Goal: Information Seeking & Learning: Check status

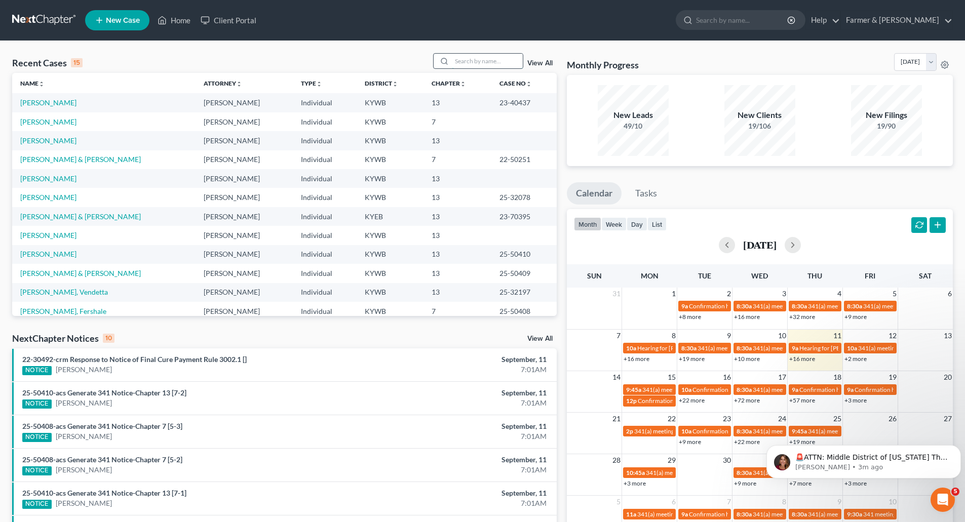
click at [468, 61] on input "search" at bounding box center [487, 61] width 71 height 15
type input "james russell"
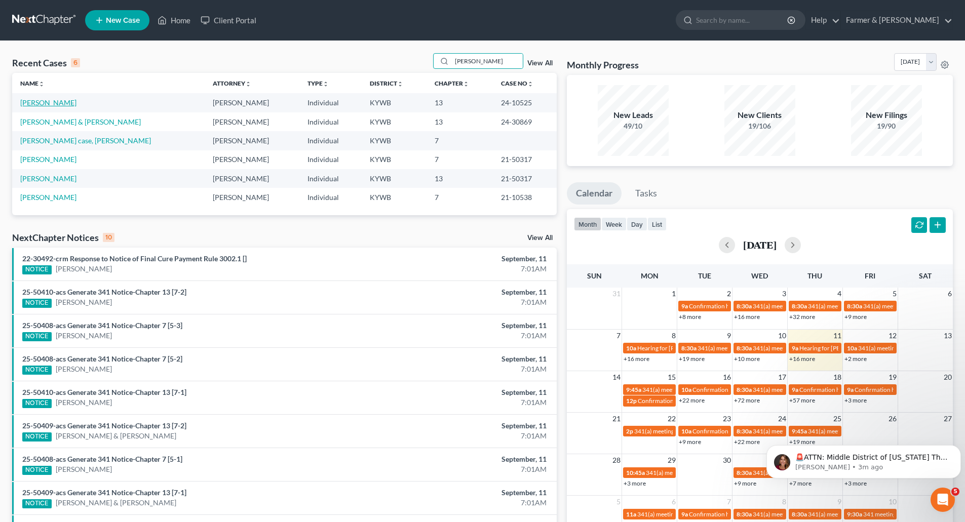
click at [56, 103] on link "Russell, James" at bounding box center [48, 102] width 56 height 9
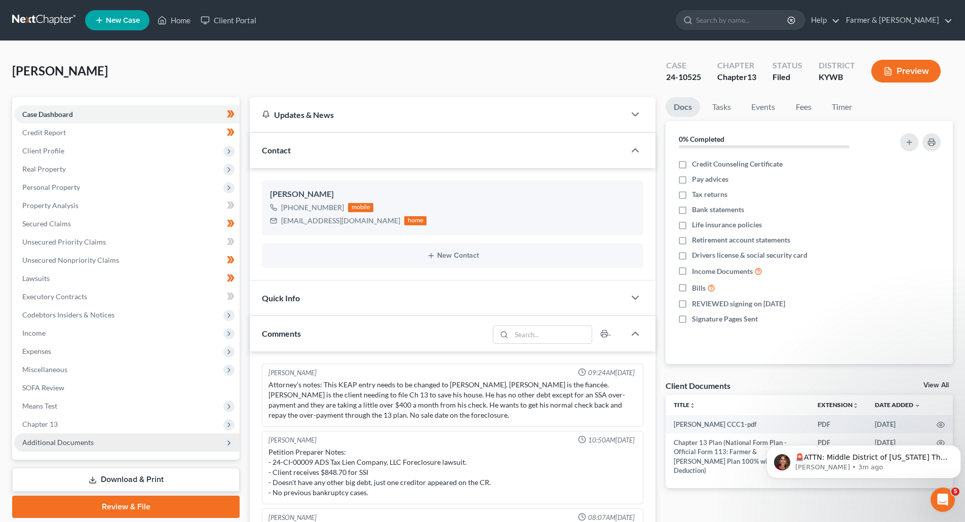
scroll to position [46, 0]
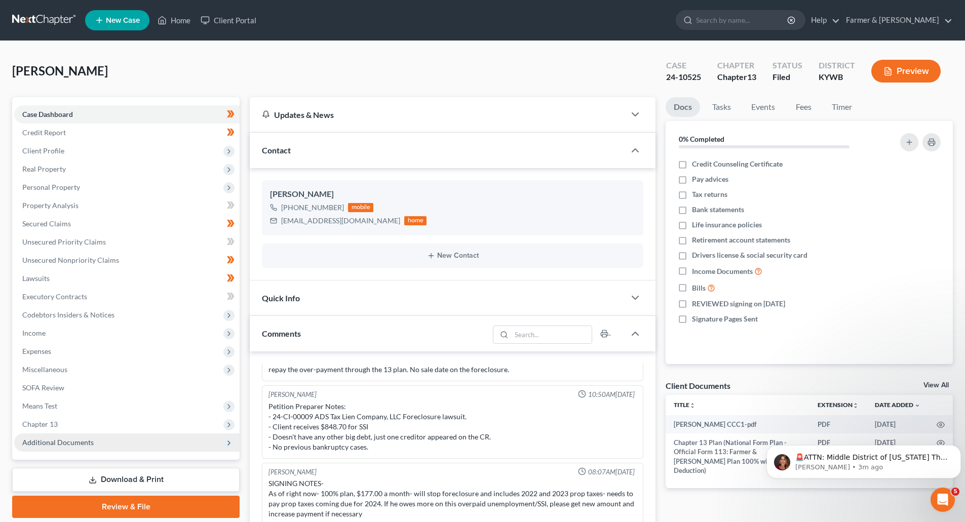
click at [41, 445] on span "Additional Documents" at bounding box center [57, 442] width 71 height 9
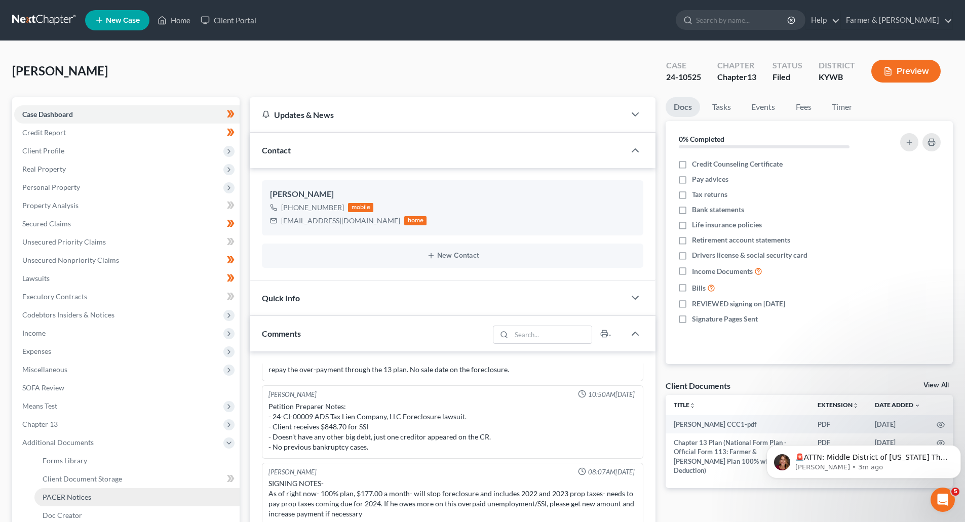
click at [54, 499] on span "PACER Notices" at bounding box center [67, 497] width 49 height 9
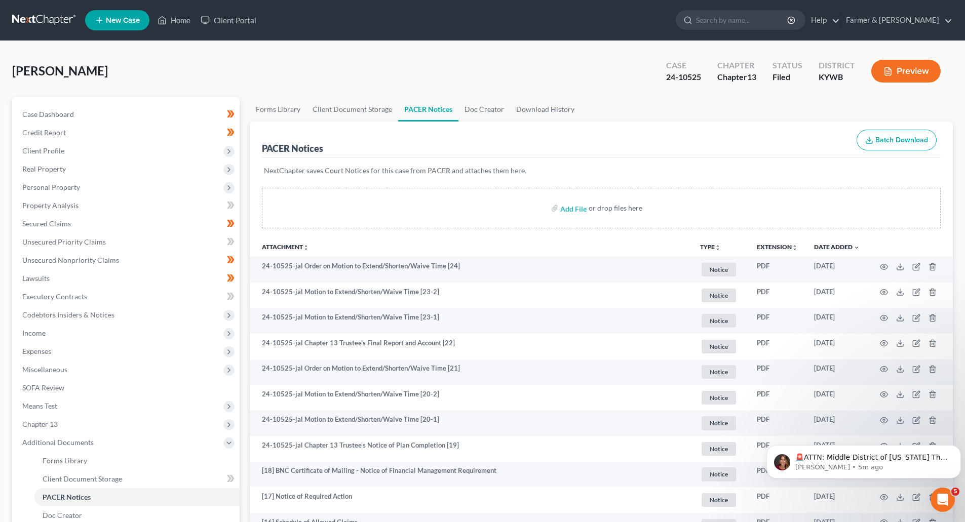
click at [33, 13] on link at bounding box center [44, 20] width 65 height 18
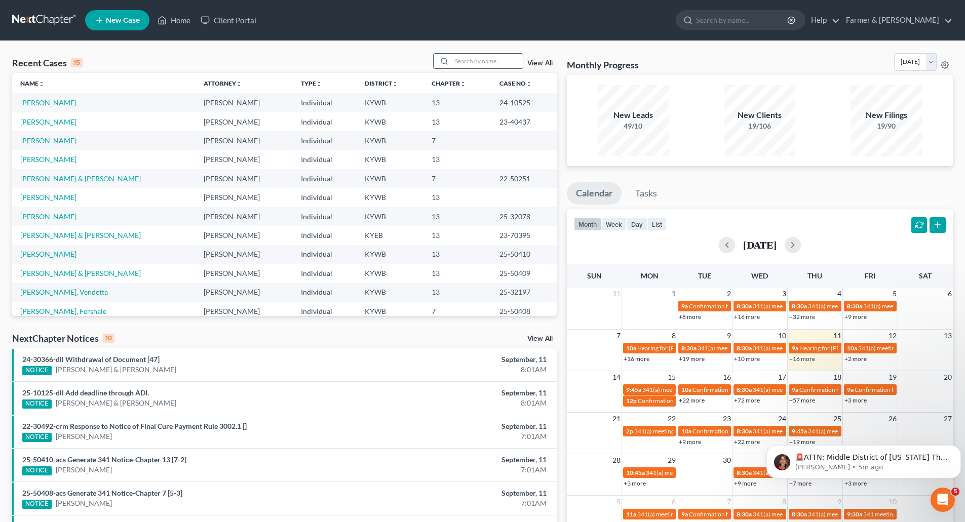
click at [469, 59] on input "search" at bounding box center [487, 61] width 71 height 15
paste input "25-31409"
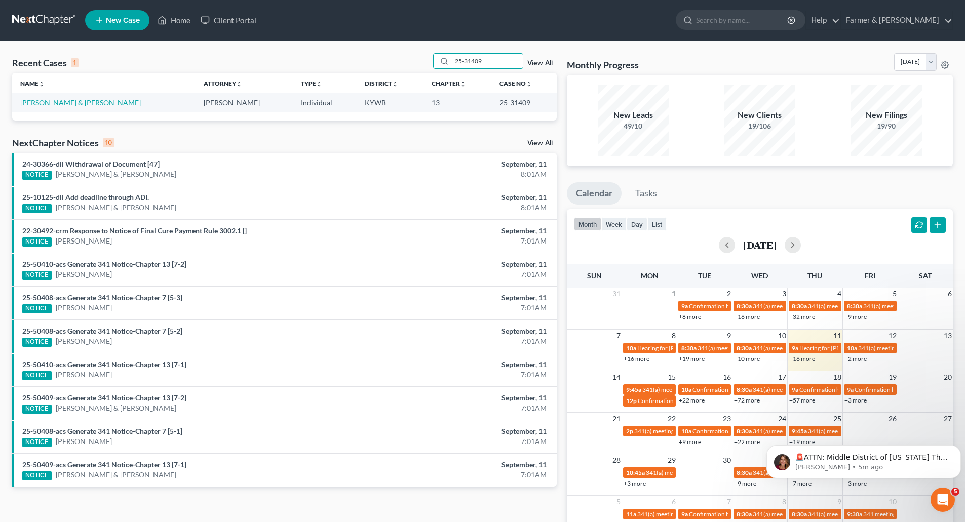
type input "25-31409"
click at [32, 99] on link "[PERSON_NAME] & [PERSON_NAME]" at bounding box center [80, 102] width 121 height 9
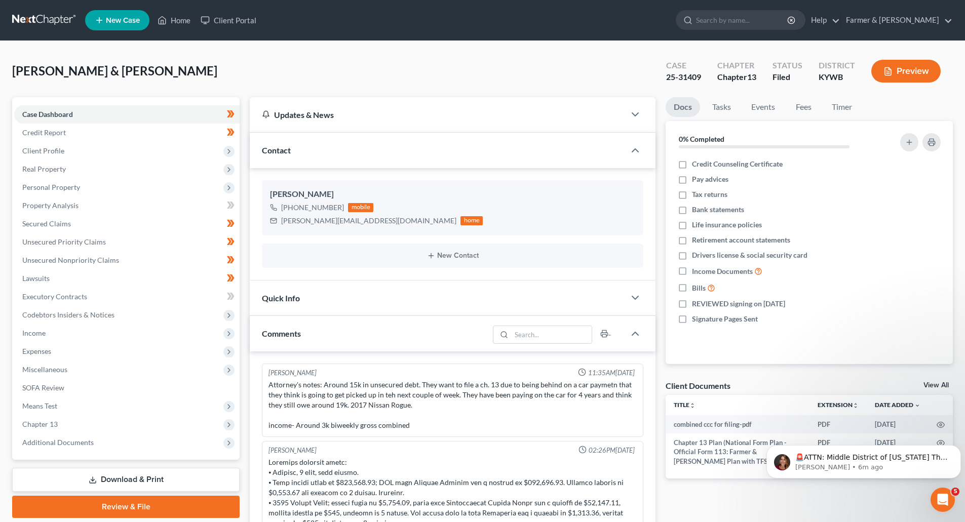
scroll to position [198, 0]
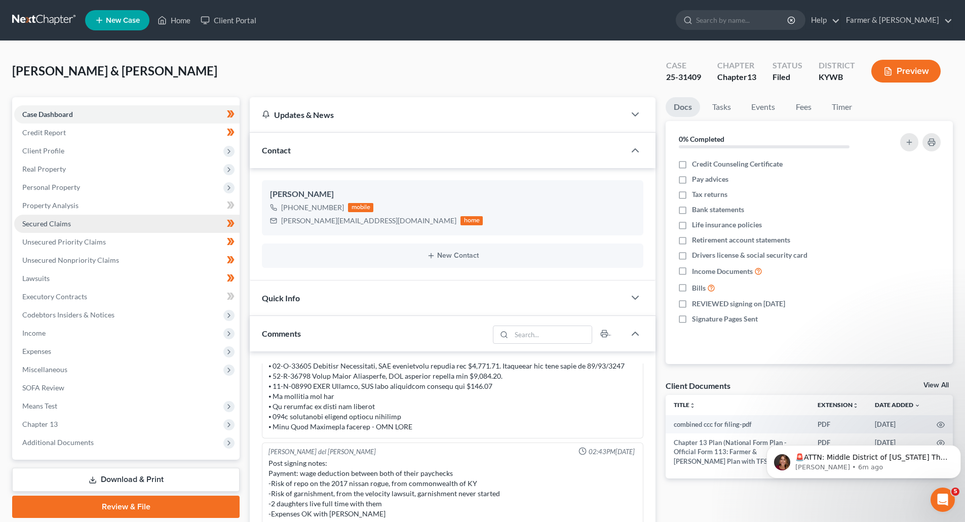
click at [58, 220] on span "Secured Claims" at bounding box center [46, 223] width 49 height 9
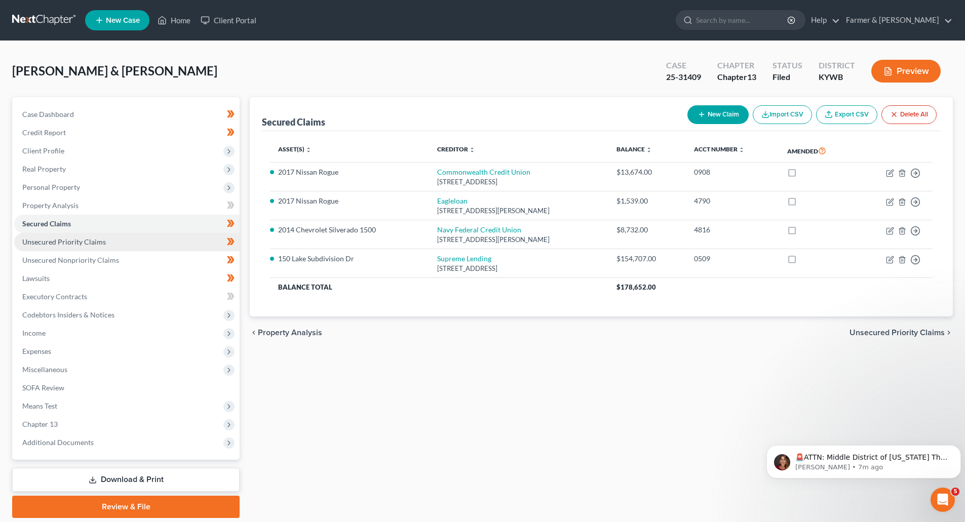
click at [70, 244] on span "Unsecured Priority Claims" at bounding box center [64, 242] width 84 height 9
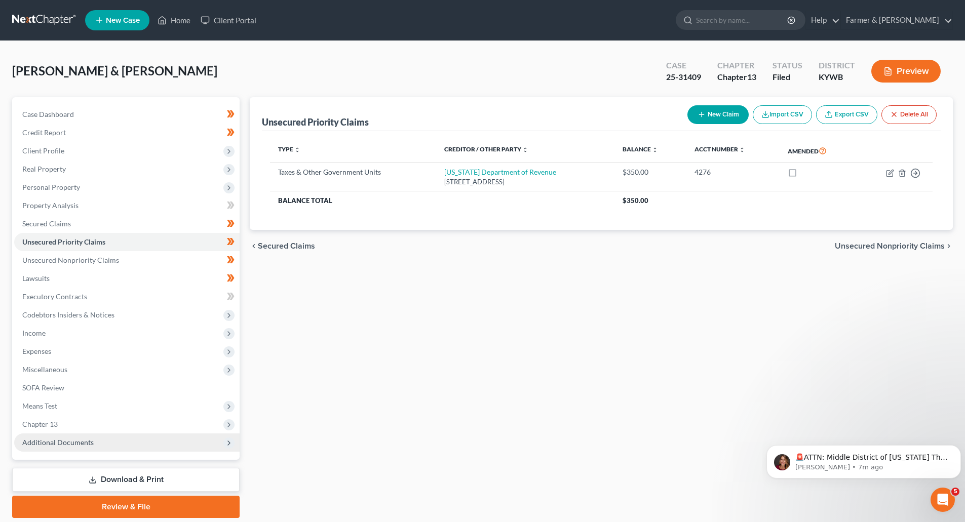
click at [63, 445] on span "Additional Documents" at bounding box center [57, 442] width 71 height 9
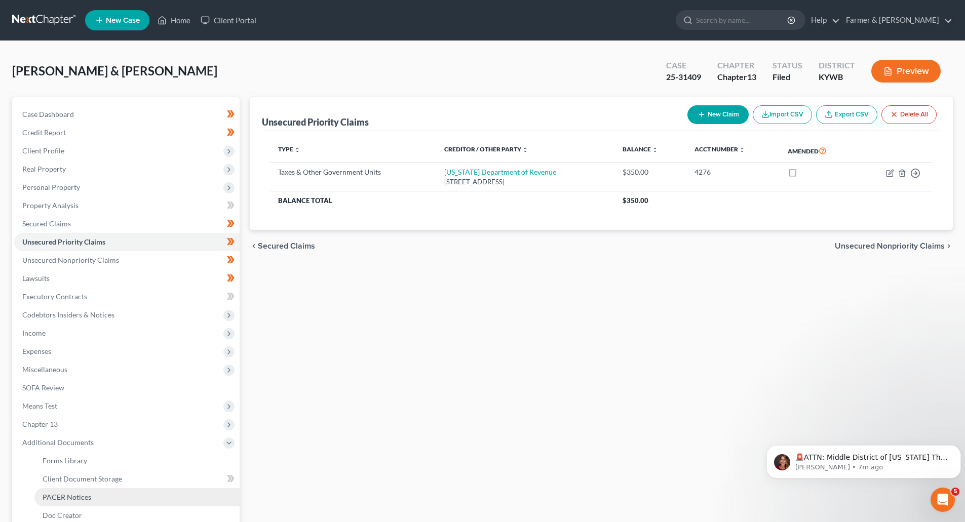
click at [88, 492] on link "PACER Notices" at bounding box center [136, 497] width 205 height 18
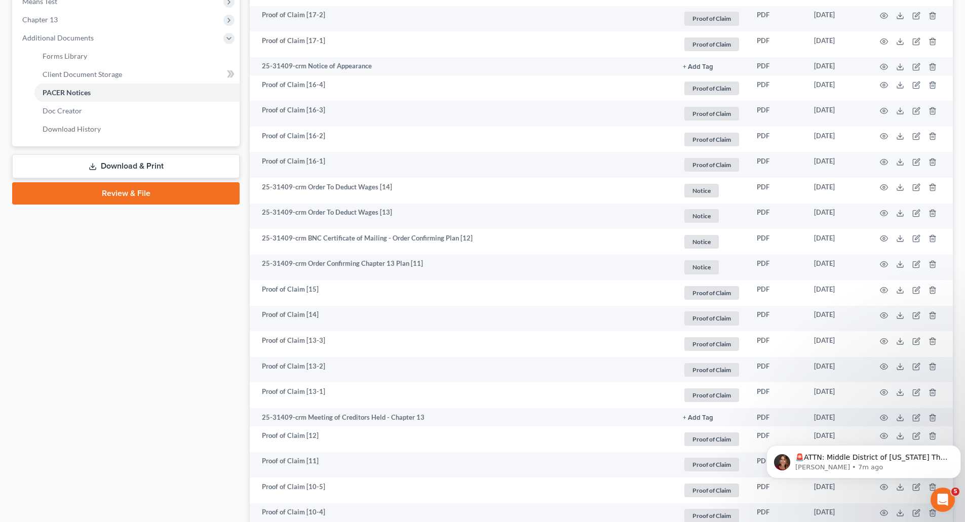
scroll to position [405, 0]
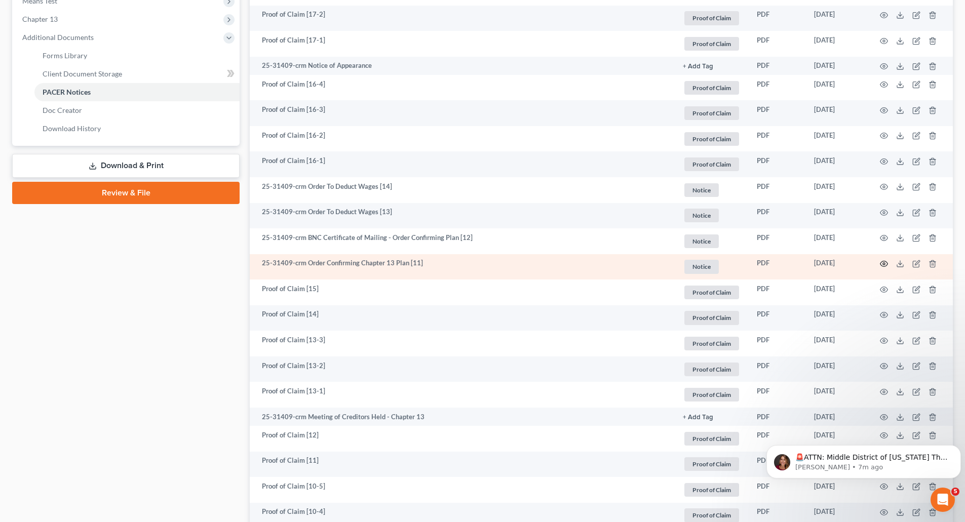
click at [884, 263] on icon "button" at bounding box center [884, 264] width 8 height 8
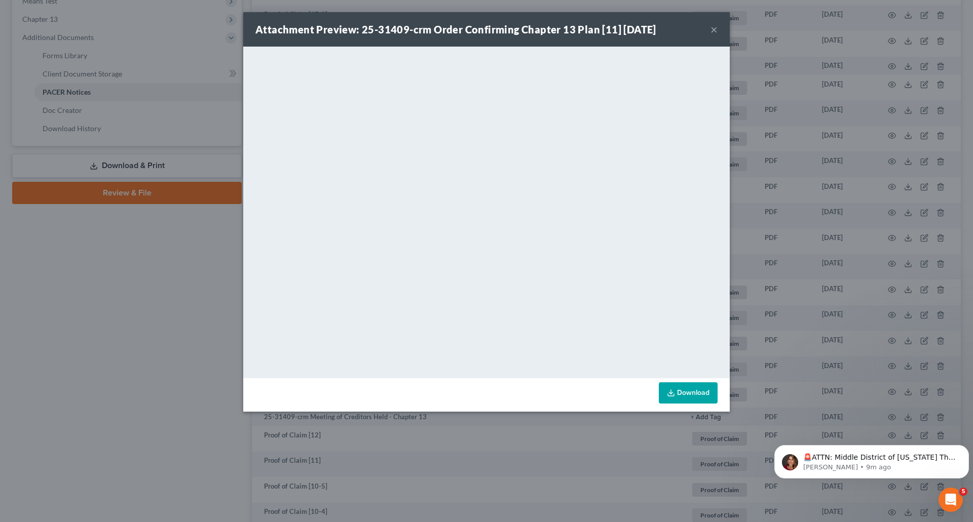
click at [713, 35] on button "×" at bounding box center [713, 29] width 7 height 12
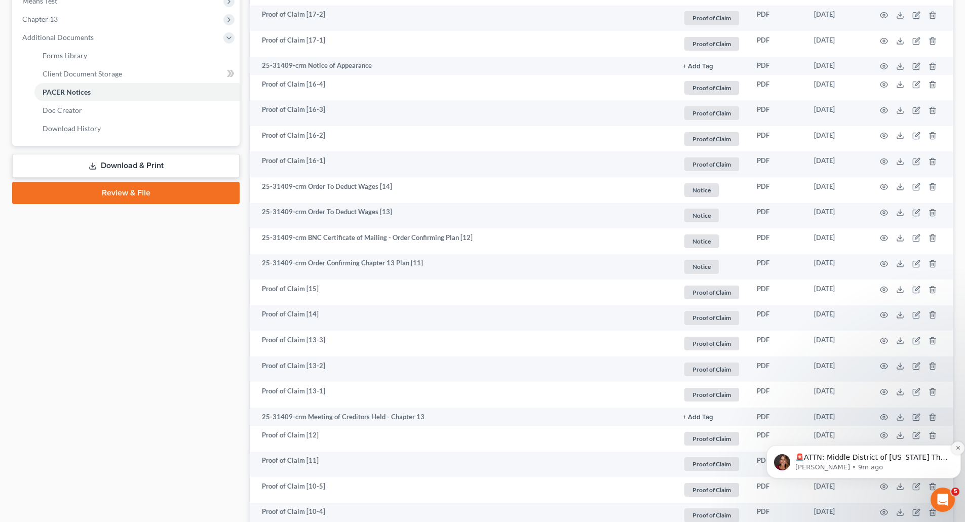
click at [958, 445] on button "Dismiss notification" at bounding box center [958, 448] width 13 height 13
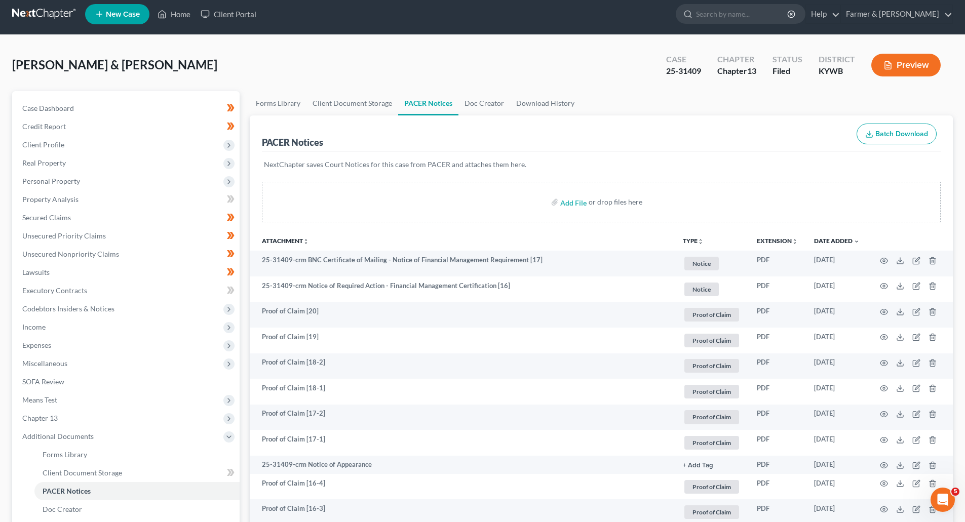
scroll to position [0, 0]
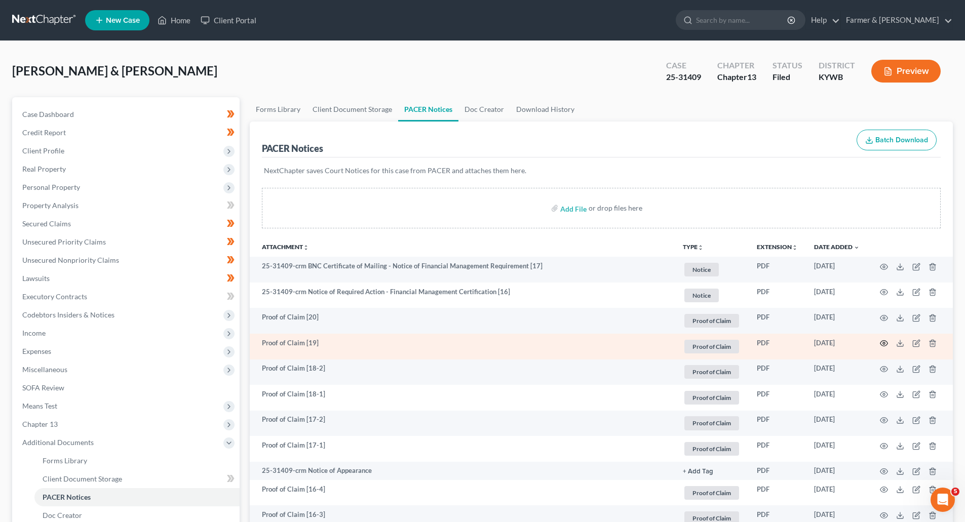
click at [882, 344] on icon "button" at bounding box center [884, 344] width 8 height 8
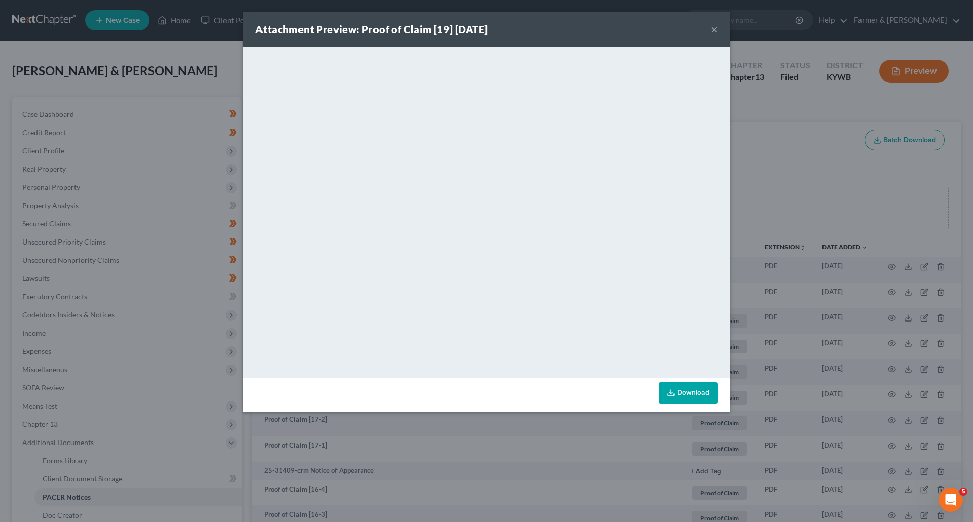
click at [712, 34] on button "×" at bounding box center [713, 29] width 7 height 12
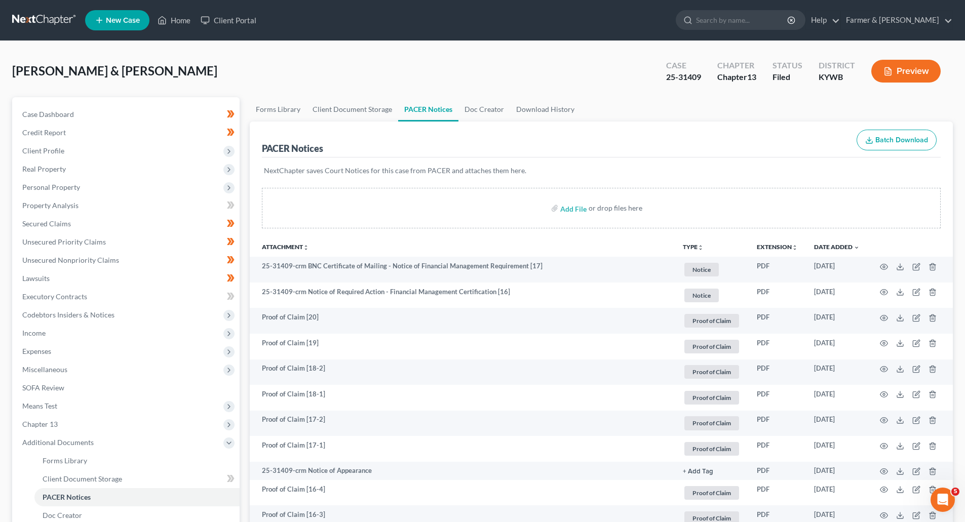
click at [31, 11] on nav "Home New Case Client Portal Farmer & Wright elizabeth@farmerwright.com My Accou…" at bounding box center [482, 20] width 965 height 41
click at [36, 18] on link at bounding box center [44, 20] width 65 height 18
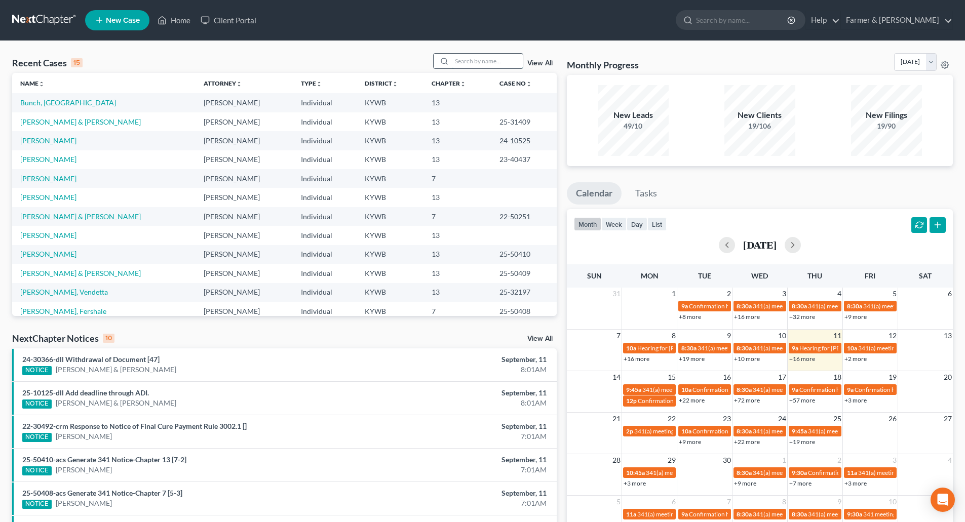
click at [462, 60] on input "search" at bounding box center [487, 61] width 71 height 15
paste input "25-31397"
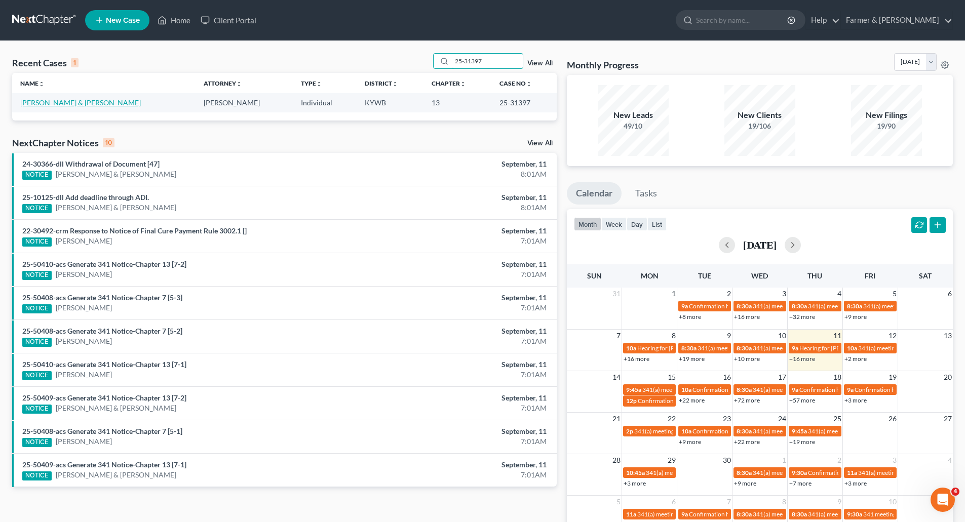
type input "25-31397"
click at [31, 103] on link "Crenshaw, Charles & Angie" at bounding box center [80, 102] width 121 height 9
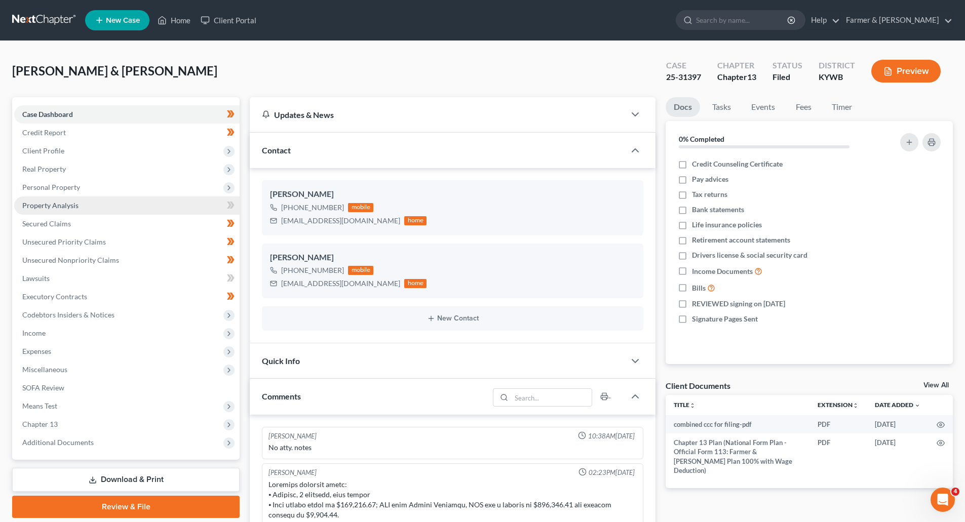
scroll to position [173, 0]
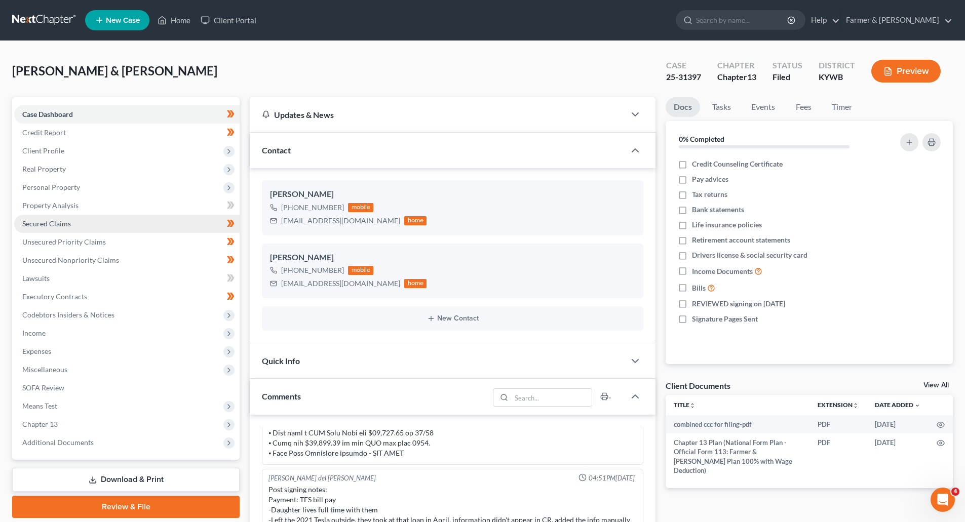
click at [48, 229] on link "Secured Claims" at bounding box center [126, 224] width 225 height 18
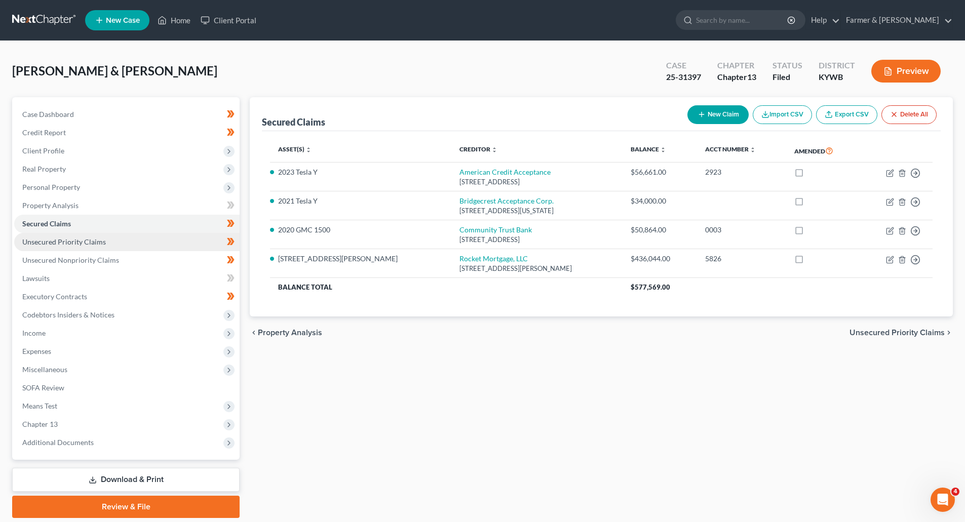
click at [108, 242] on link "Unsecured Priority Claims" at bounding box center [126, 242] width 225 height 18
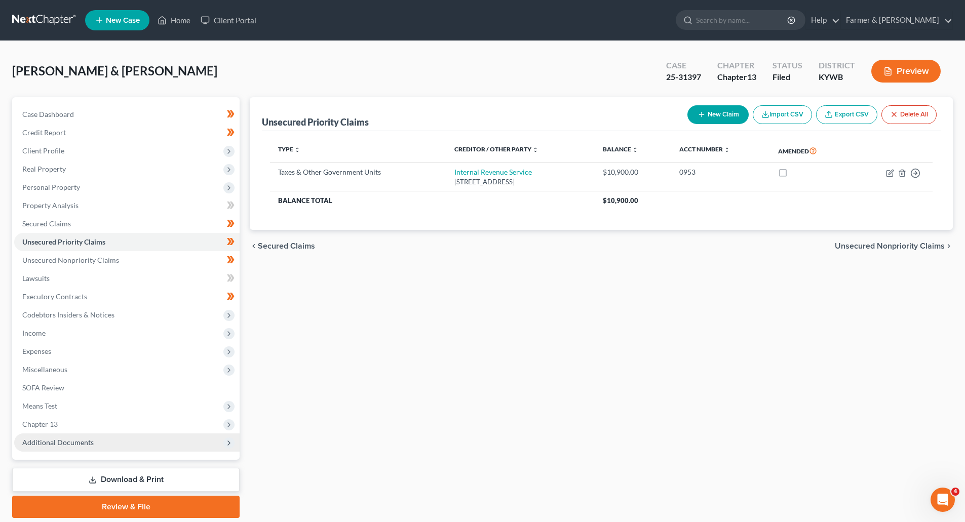
click at [57, 446] on span "Additional Documents" at bounding box center [57, 442] width 71 height 9
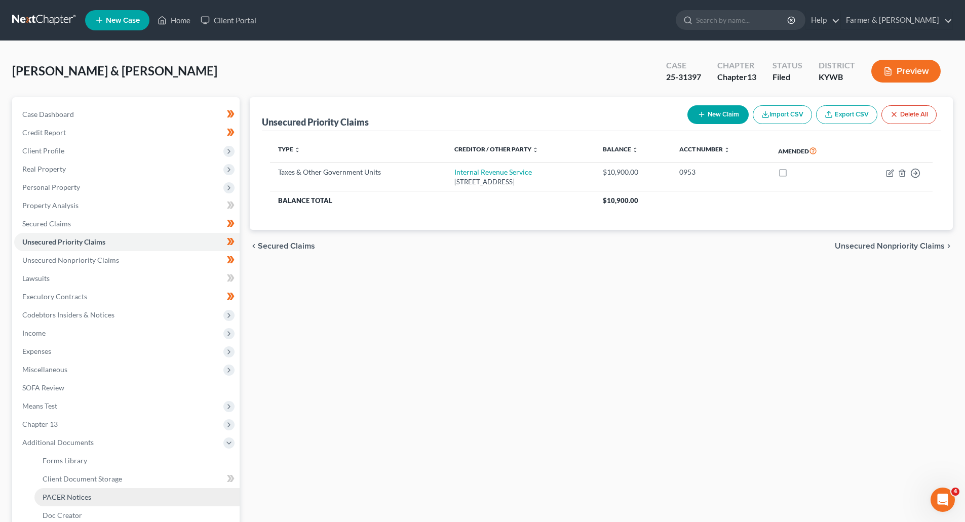
click at [57, 497] on span "PACER Notices" at bounding box center [67, 497] width 49 height 9
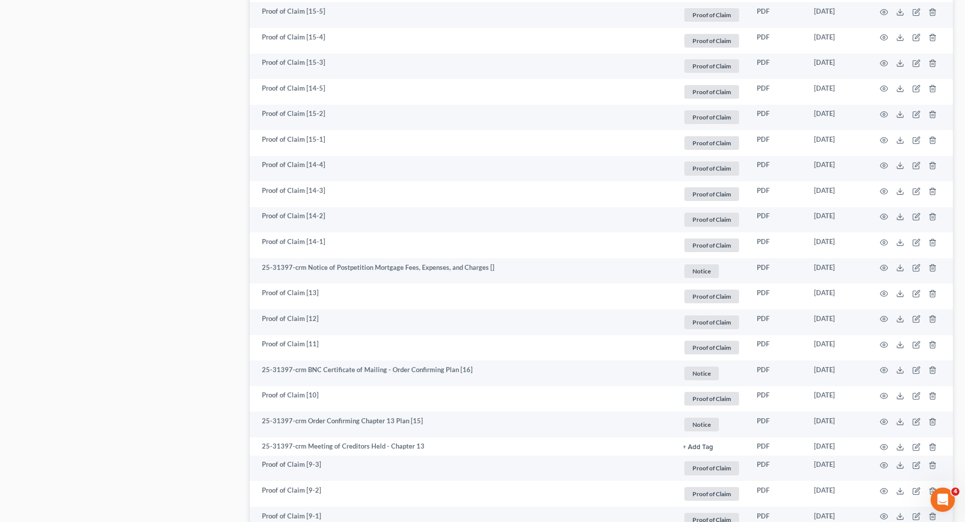
scroll to position [1013, 0]
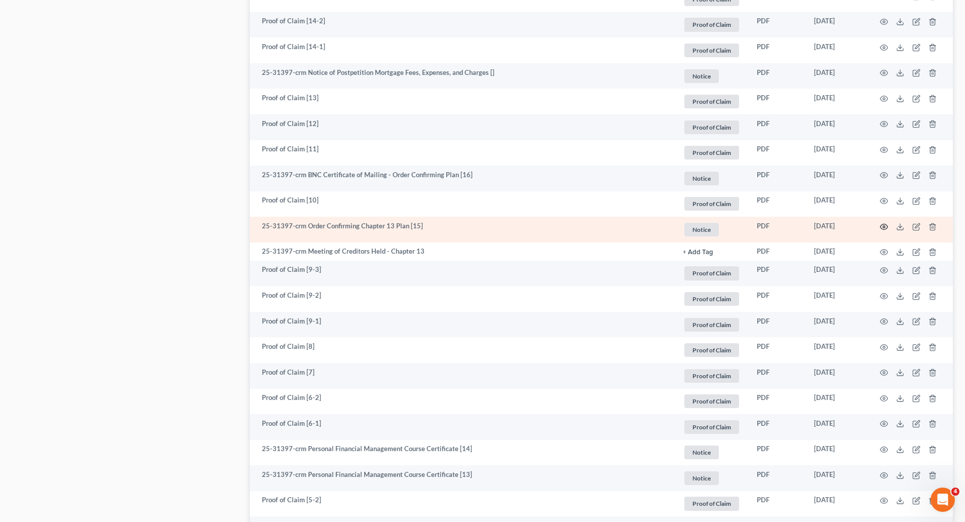
click at [886, 225] on icon "button" at bounding box center [885, 227] width 8 height 6
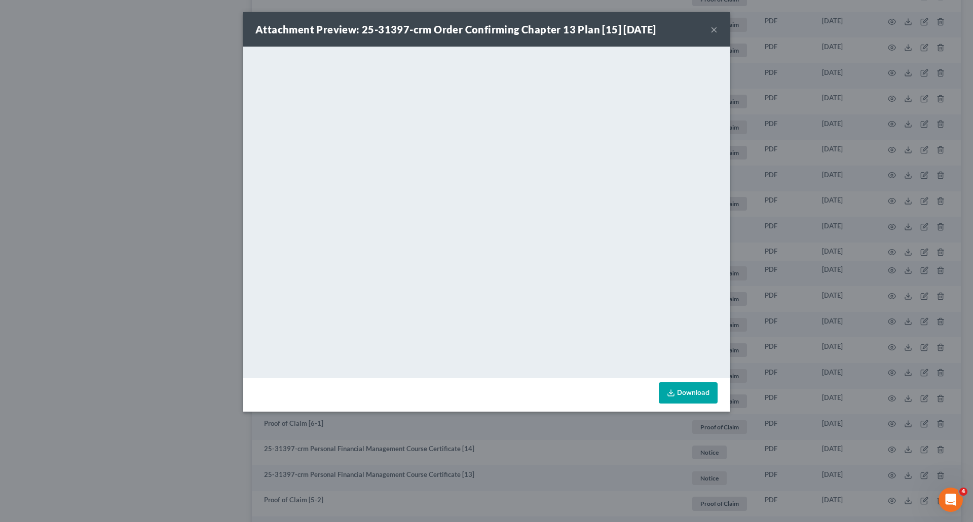
click at [715, 27] on button "×" at bounding box center [713, 29] width 7 height 12
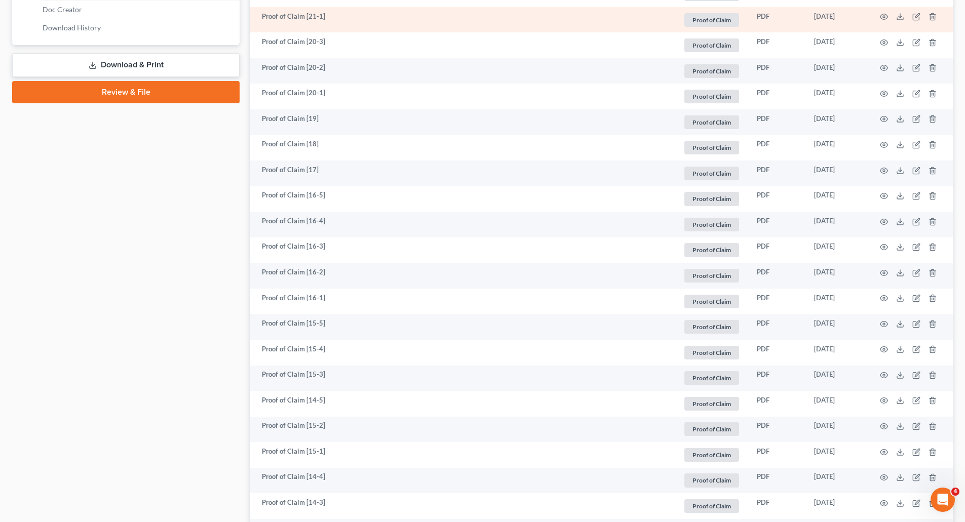
scroll to position [0, 0]
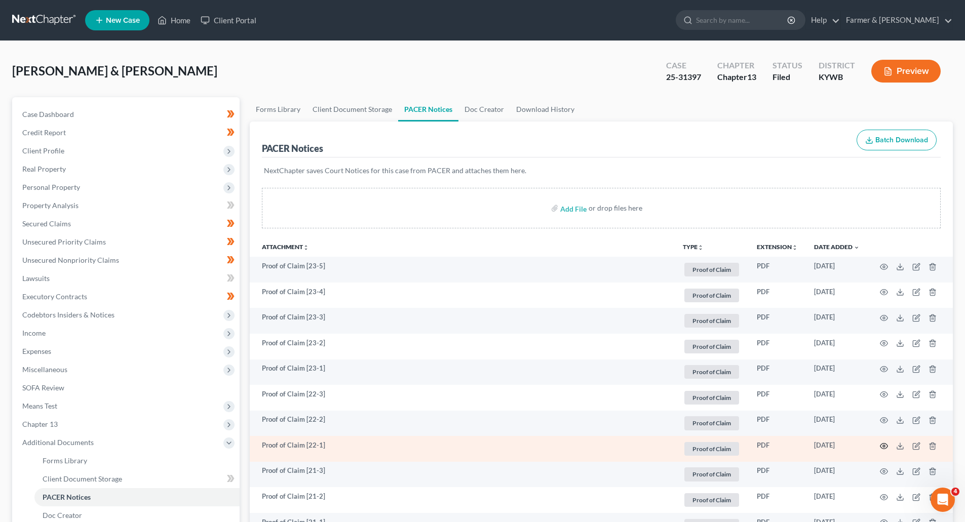
click at [884, 445] on circle "button" at bounding box center [884, 446] width 2 height 2
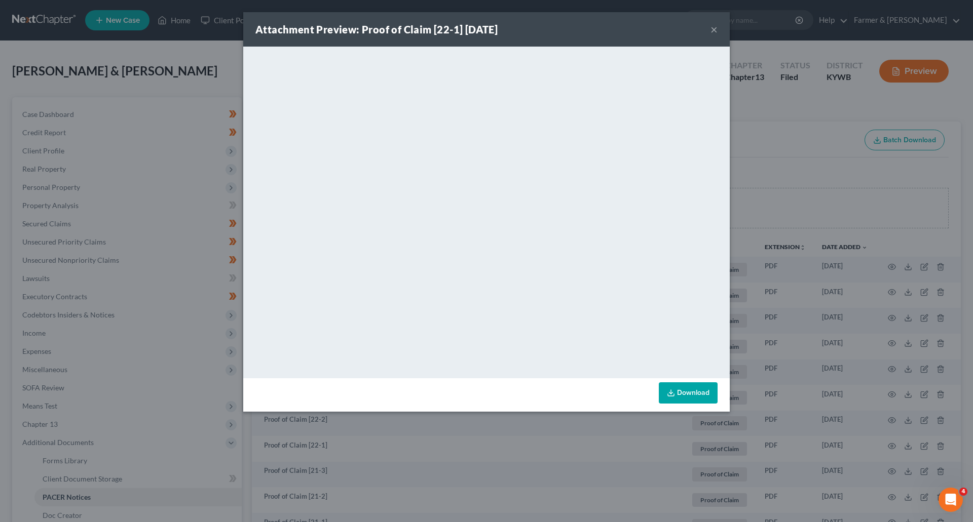
click at [716, 28] on button "×" at bounding box center [713, 29] width 7 height 12
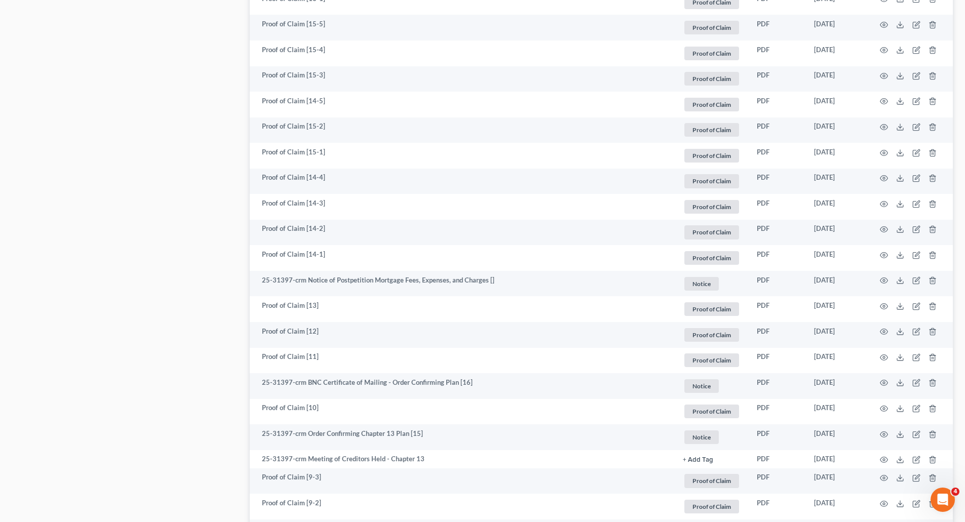
scroll to position [811, 0]
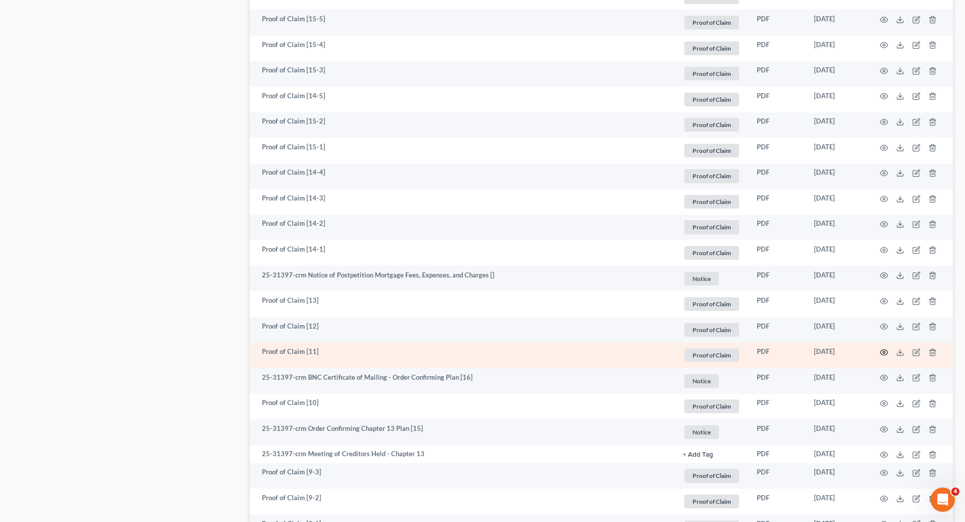
click at [884, 355] on icon "button" at bounding box center [884, 353] width 8 height 8
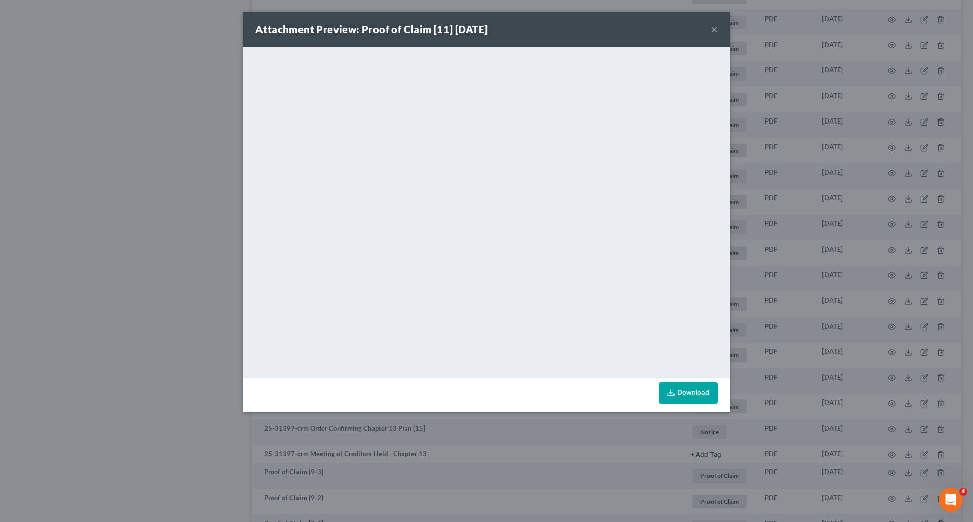
click at [713, 29] on button "×" at bounding box center [713, 29] width 7 height 12
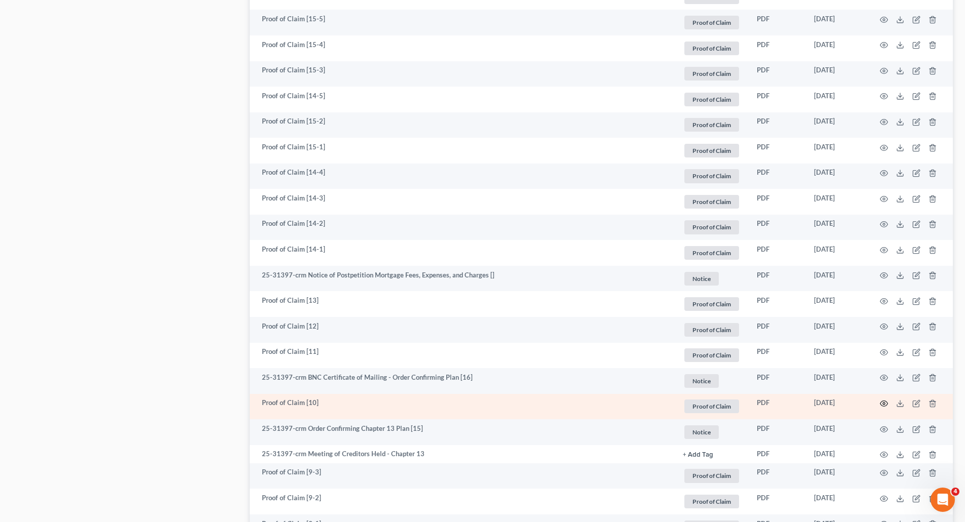
click at [883, 402] on icon "button" at bounding box center [884, 404] width 8 height 8
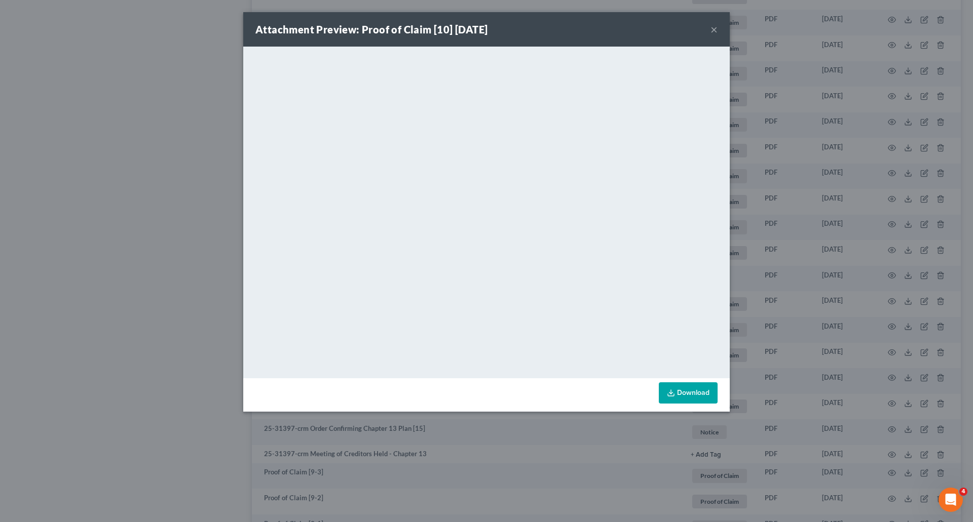
drag, startPoint x: 711, startPoint y: 32, endPoint x: 703, endPoint y: 27, distance: 9.4
click at [711, 32] on button "×" at bounding box center [713, 29] width 7 height 12
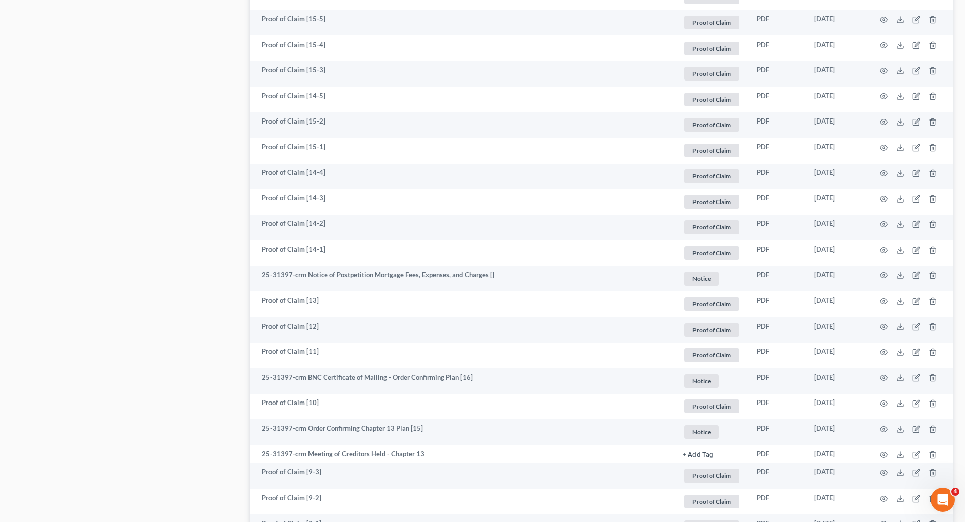
scroll to position [0, 0]
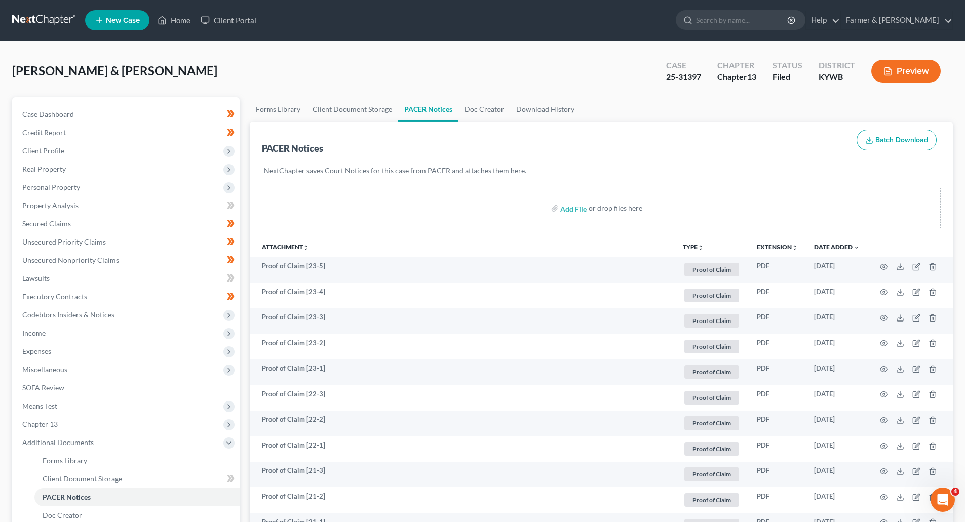
click at [51, 20] on link at bounding box center [44, 20] width 65 height 18
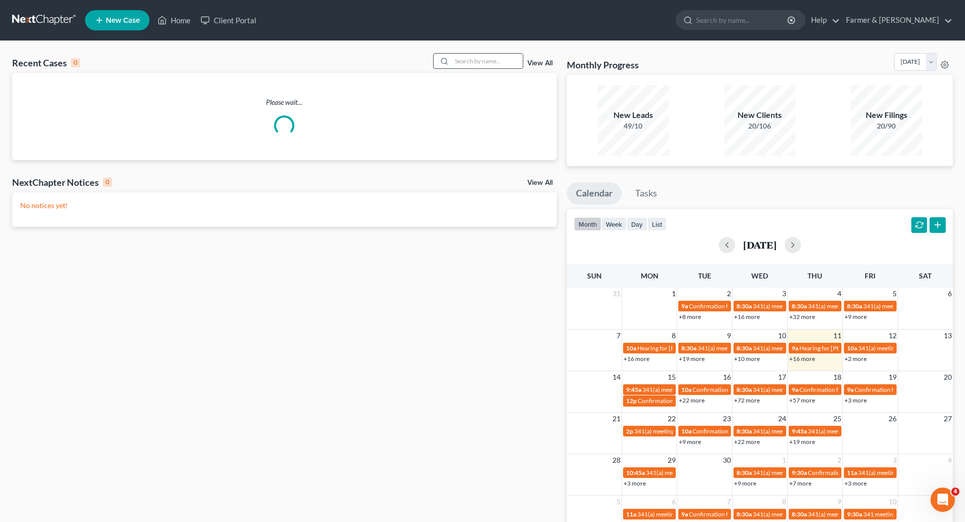
click at [463, 60] on input "search" at bounding box center [487, 61] width 71 height 15
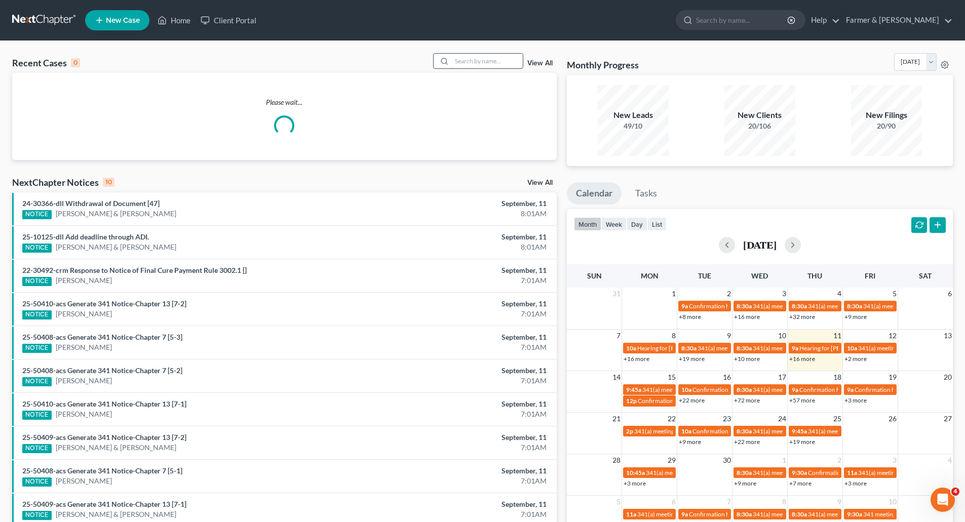
paste input "25-31408"
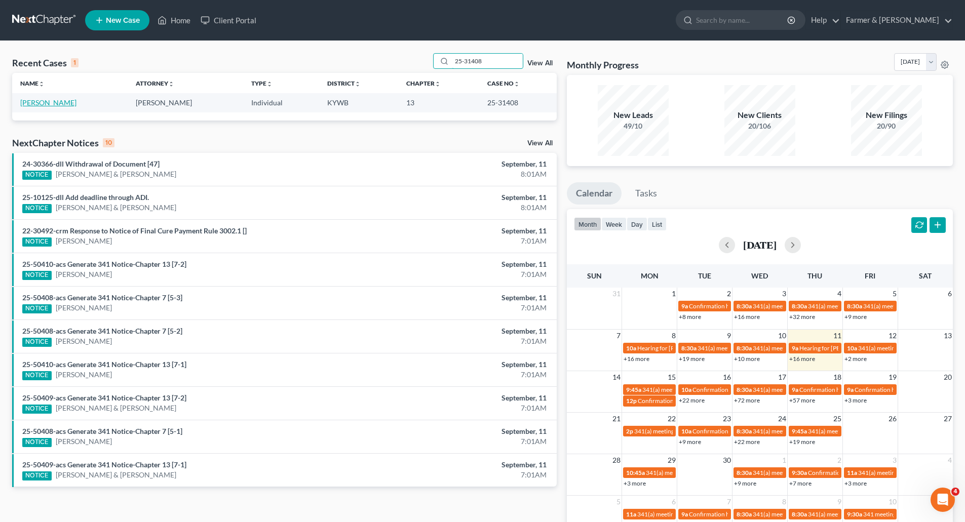
type input "25-31408"
click at [27, 101] on link "Richardson, Steven" at bounding box center [48, 102] width 56 height 9
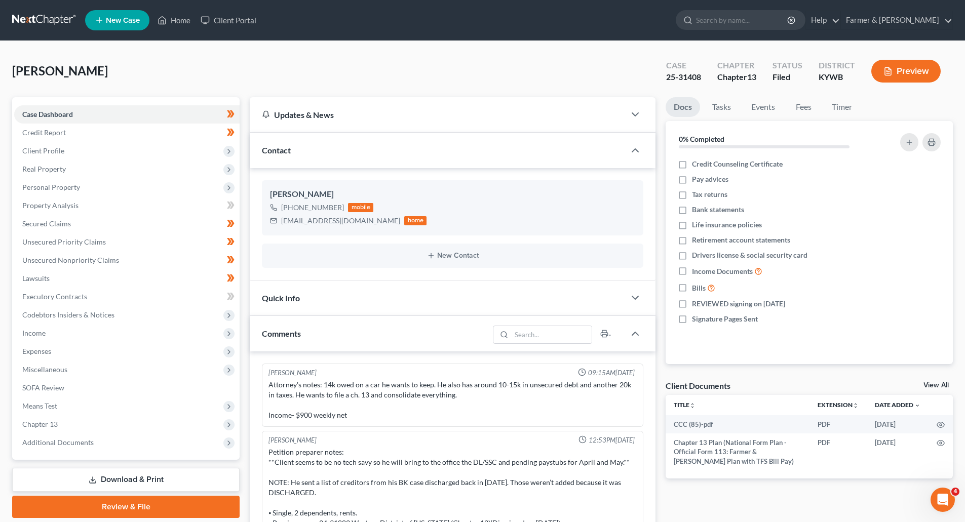
scroll to position [80, 0]
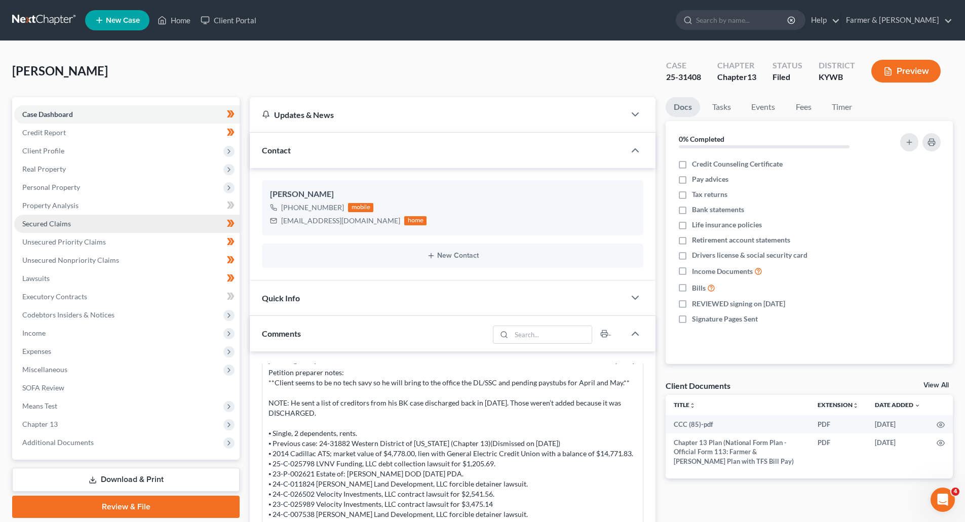
click at [50, 218] on link "Secured Claims" at bounding box center [126, 224] width 225 height 18
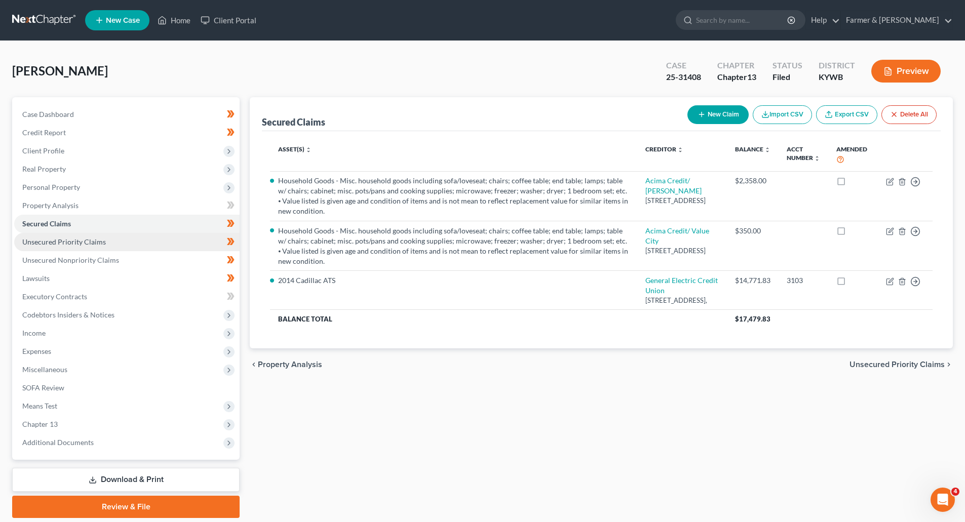
click at [99, 241] on span "Unsecured Priority Claims" at bounding box center [64, 242] width 84 height 9
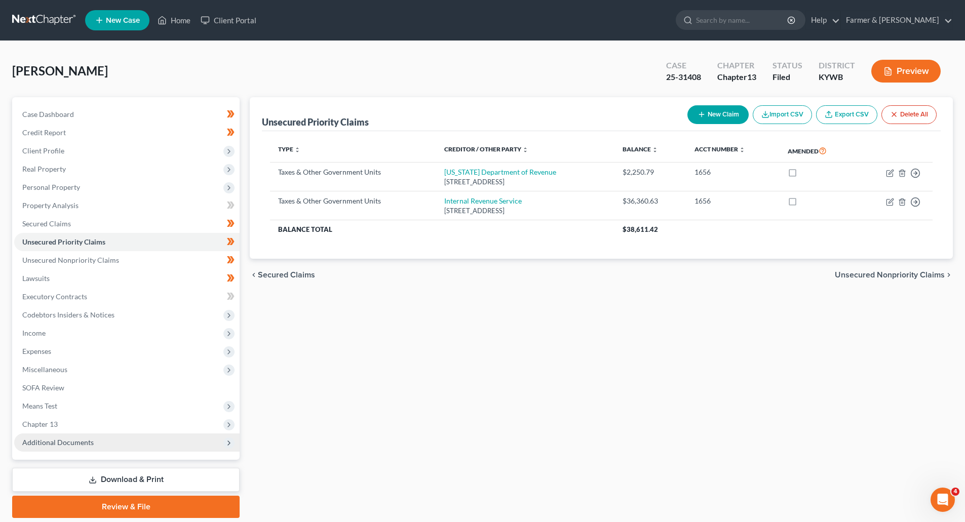
click at [49, 440] on span "Additional Documents" at bounding box center [57, 442] width 71 height 9
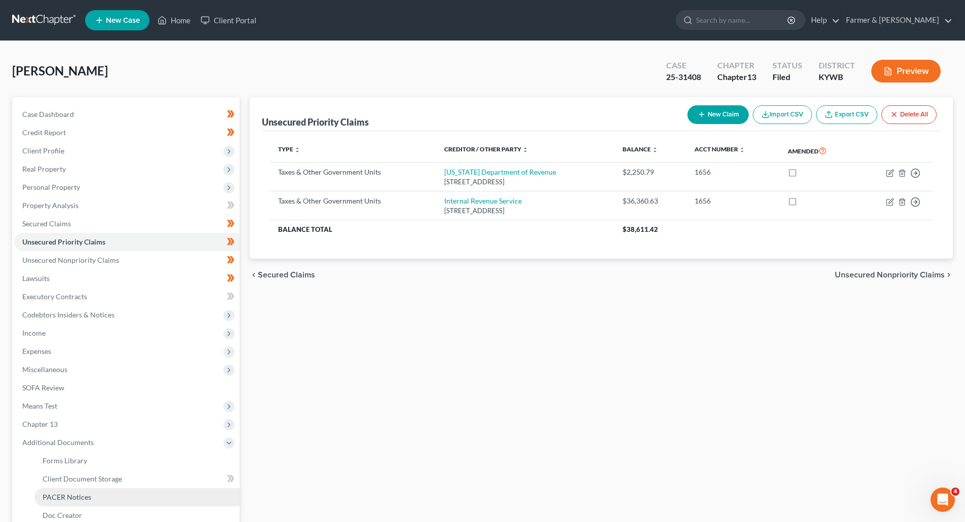
click at [53, 501] on span "PACER Notices" at bounding box center [67, 497] width 49 height 9
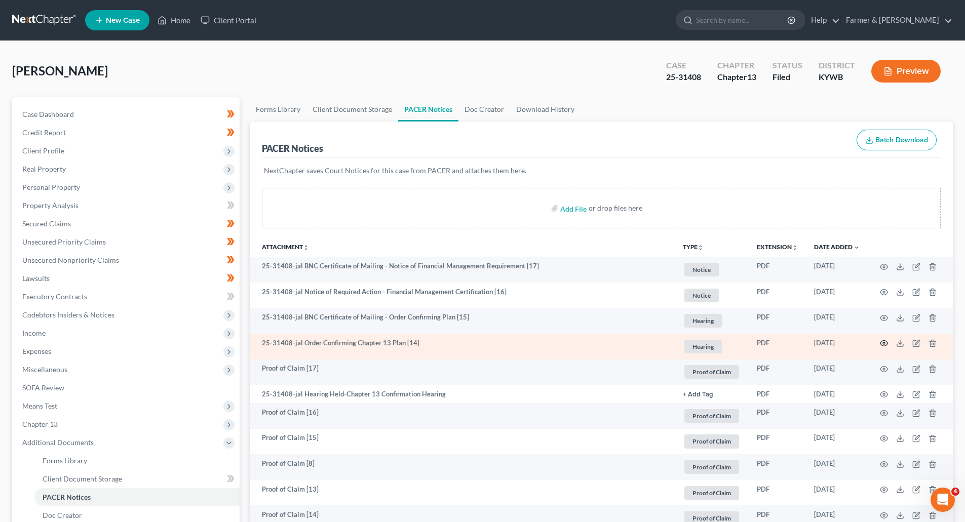
click at [884, 345] on circle "button" at bounding box center [884, 344] width 2 height 2
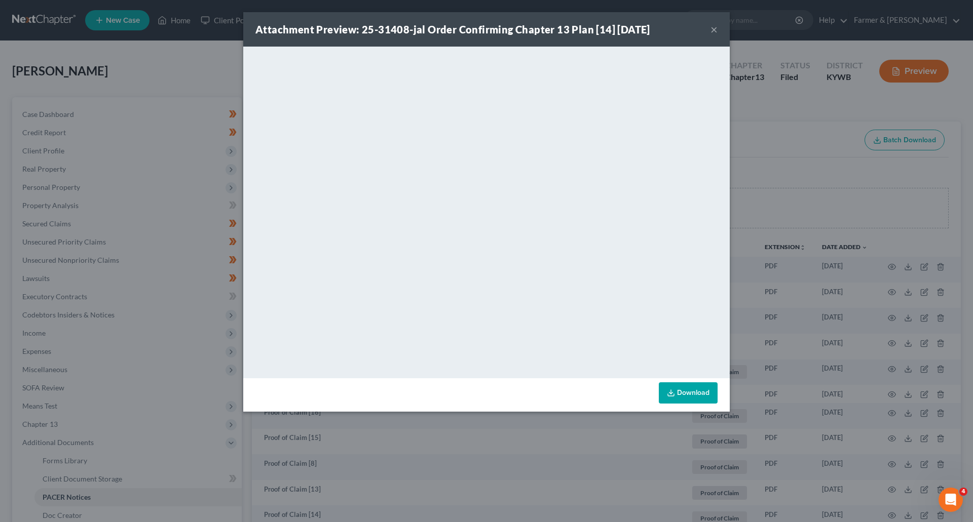
click at [714, 29] on button "×" at bounding box center [713, 29] width 7 height 12
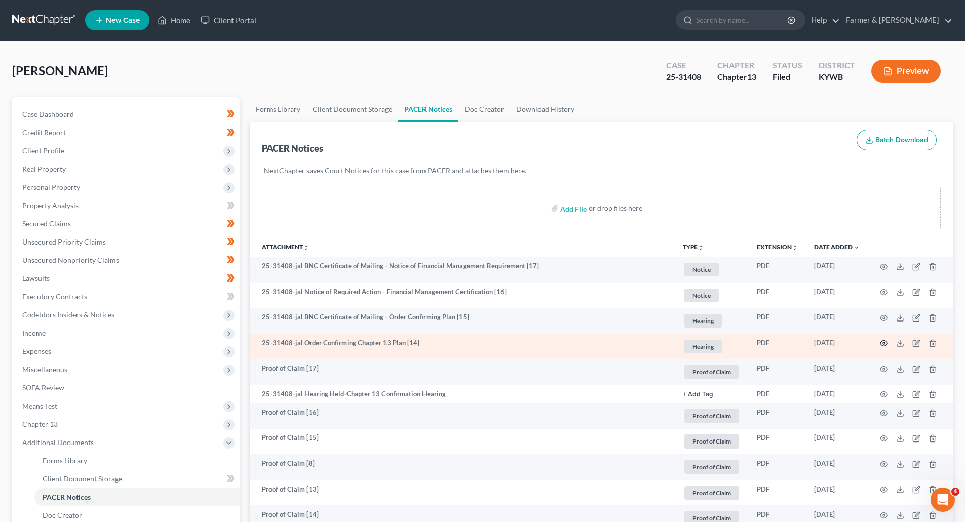
click at [882, 343] on icon "button" at bounding box center [884, 344] width 8 height 8
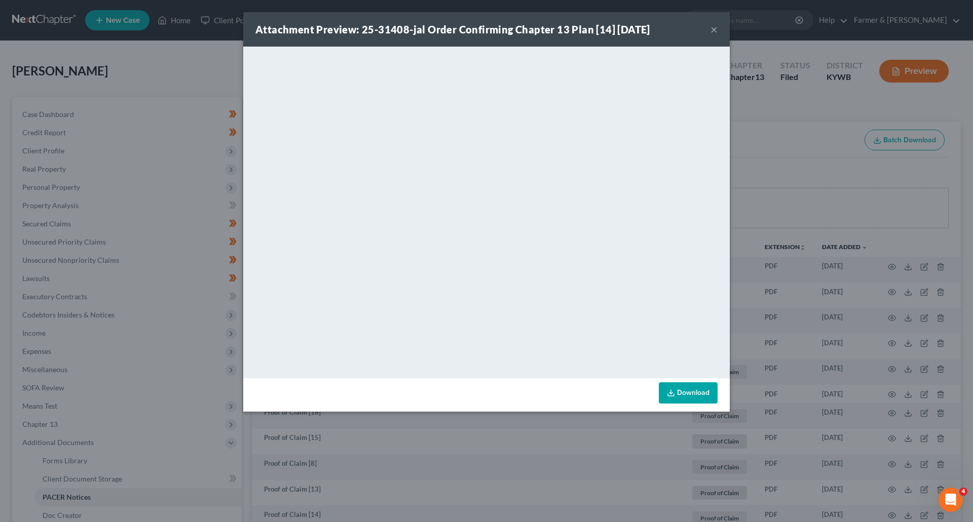
drag, startPoint x: 716, startPoint y: 30, endPoint x: 703, endPoint y: 30, distance: 12.7
click at [716, 30] on button "×" at bounding box center [713, 29] width 7 height 12
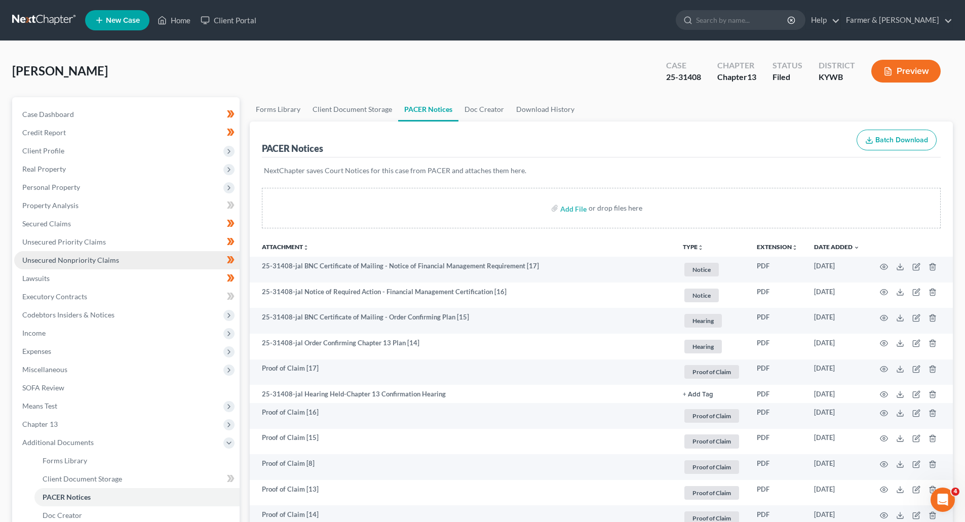
click at [41, 261] on span "Unsecured Nonpriority Claims" at bounding box center [70, 260] width 97 height 9
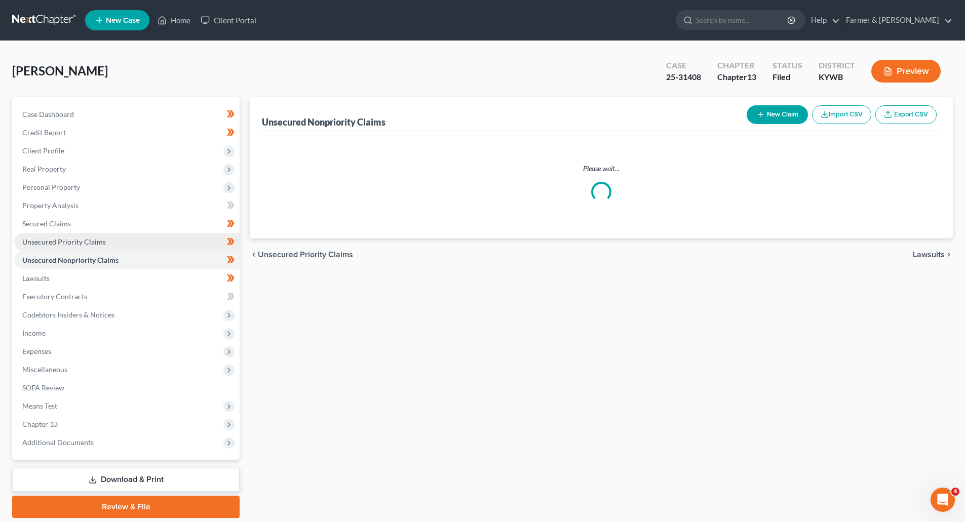
click at [45, 236] on link "Unsecured Priority Claims" at bounding box center [126, 242] width 225 height 18
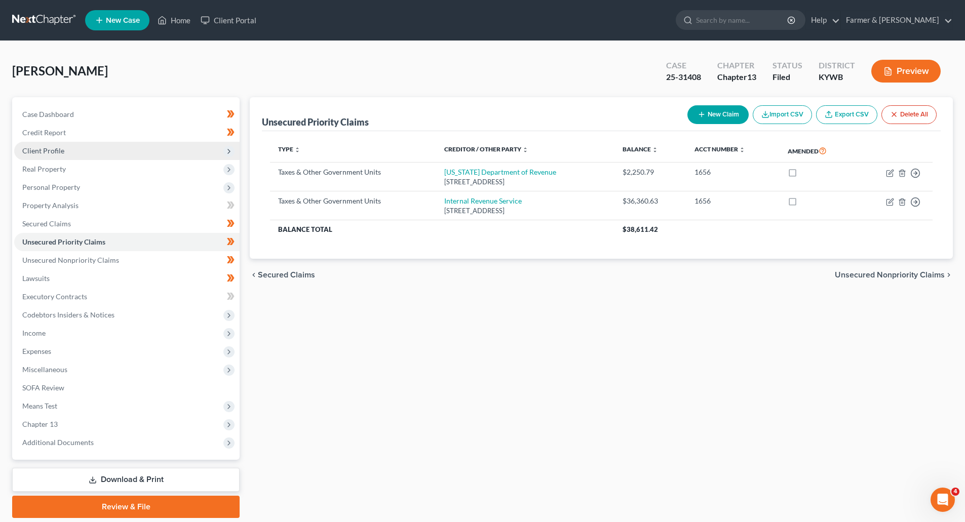
click at [110, 148] on span "Client Profile" at bounding box center [126, 151] width 225 height 18
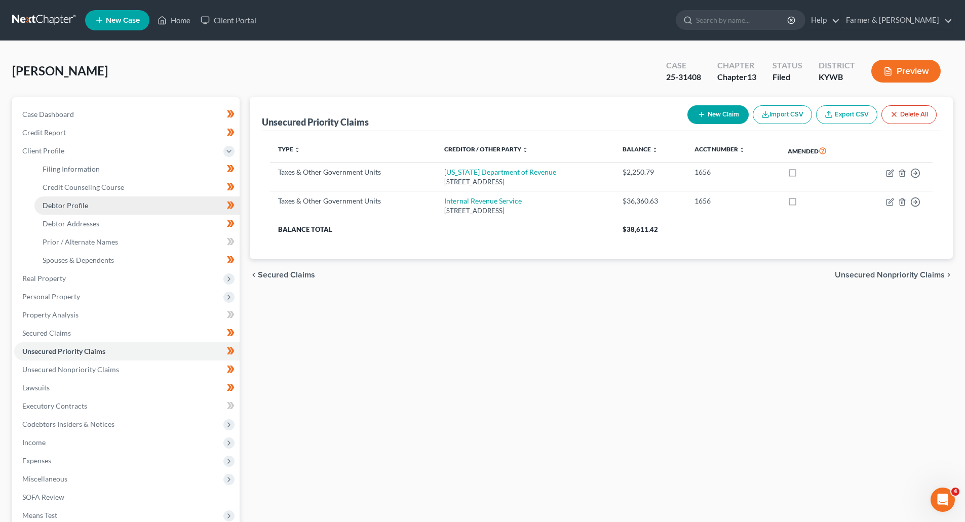
click at [94, 209] on link "Debtor Profile" at bounding box center [136, 206] width 205 height 18
select select "0"
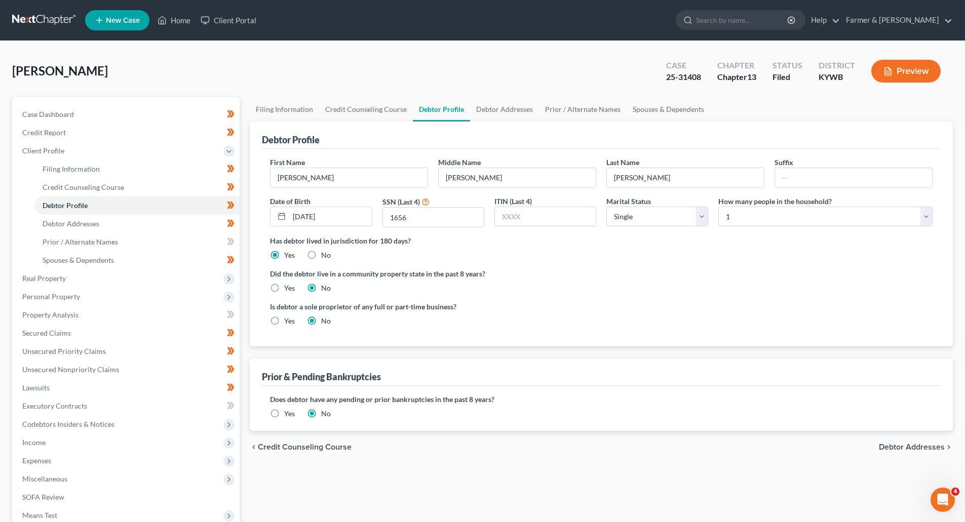
radio input "true"
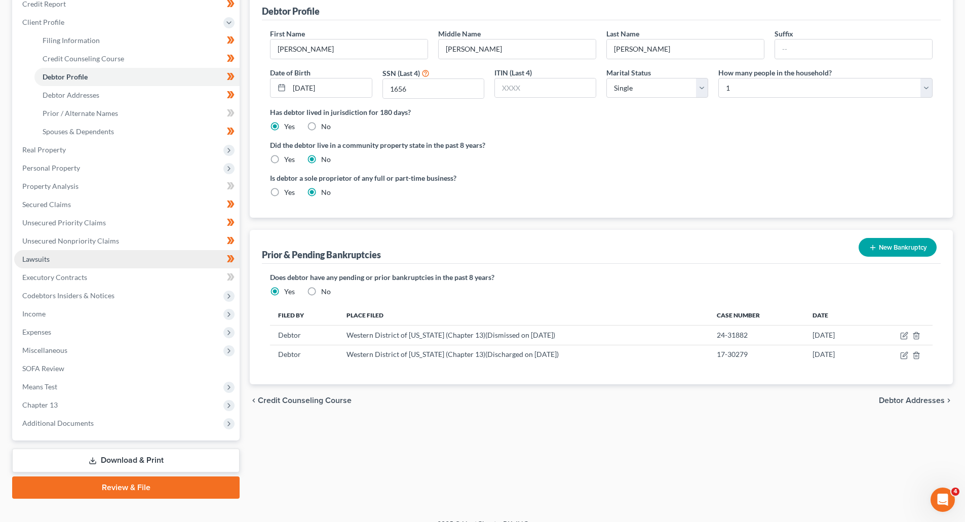
scroll to position [144, 0]
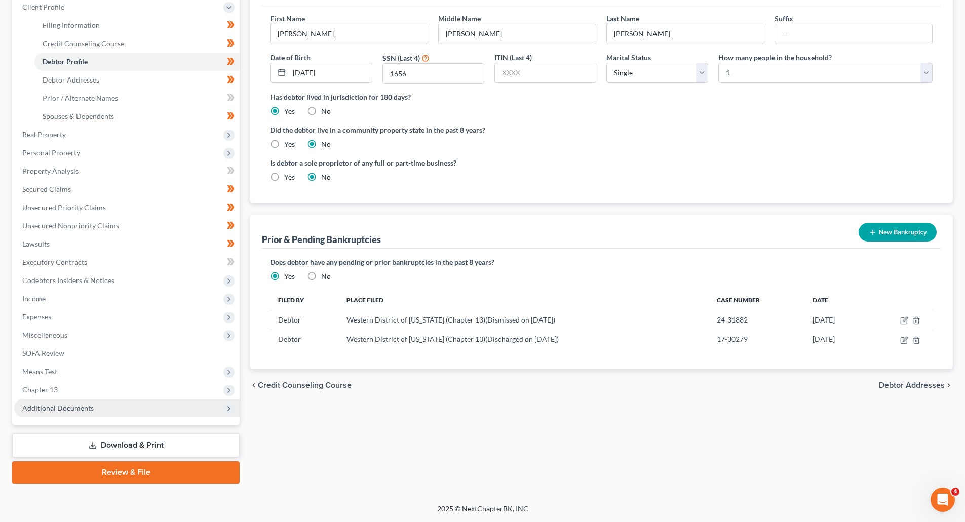
click at [34, 414] on span "Additional Documents" at bounding box center [126, 408] width 225 height 18
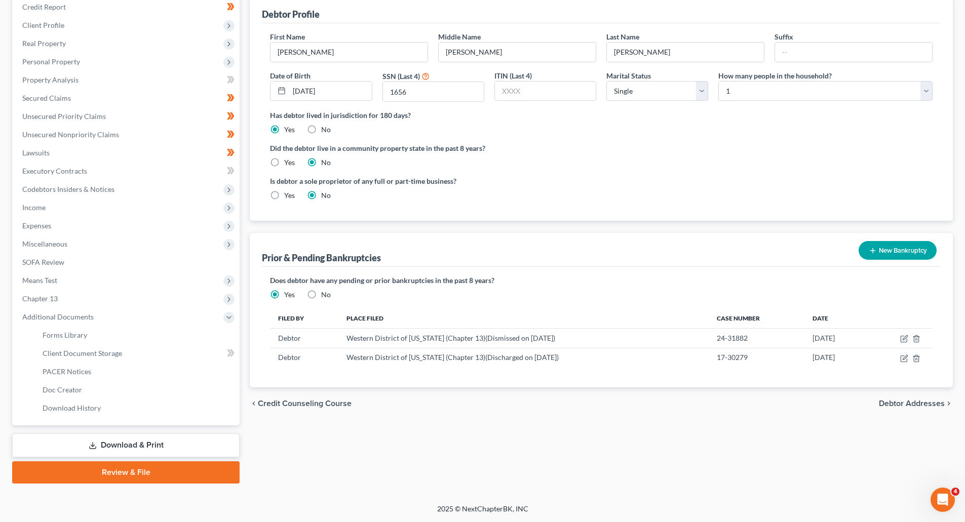
scroll to position [126, 0]
click at [56, 373] on span "PACER Notices" at bounding box center [67, 371] width 49 height 9
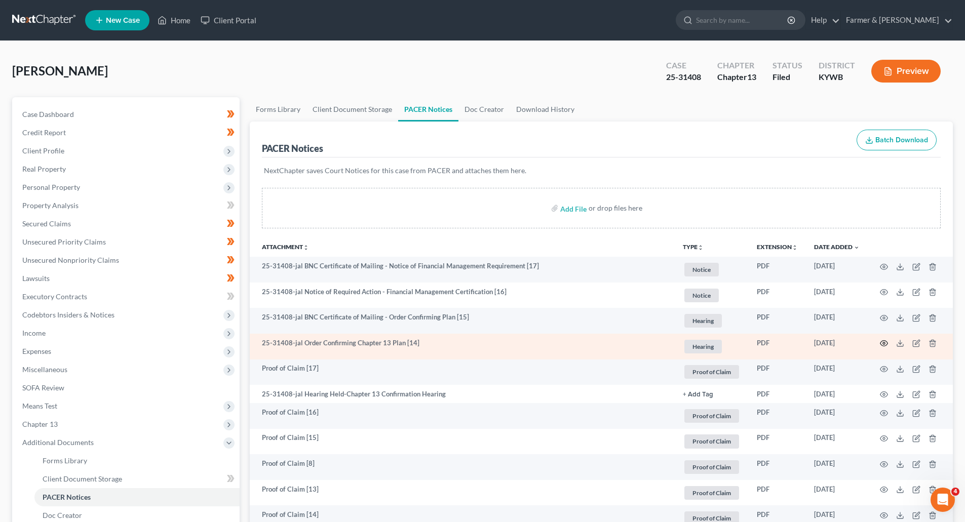
click at [883, 345] on circle "button" at bounding box center [884, 344] width 2 height 2
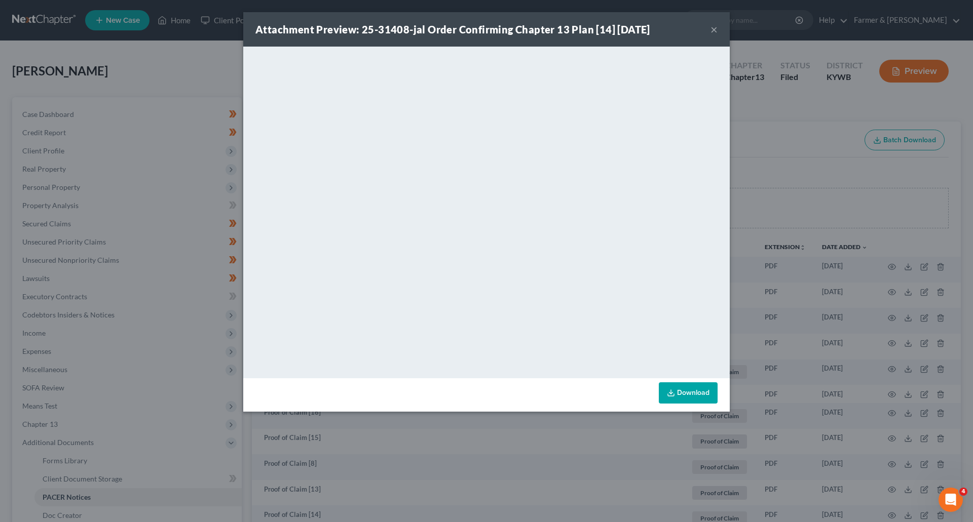
click at [713, 30] on button "×" at bounding box center [713, 29] width 7 height 12
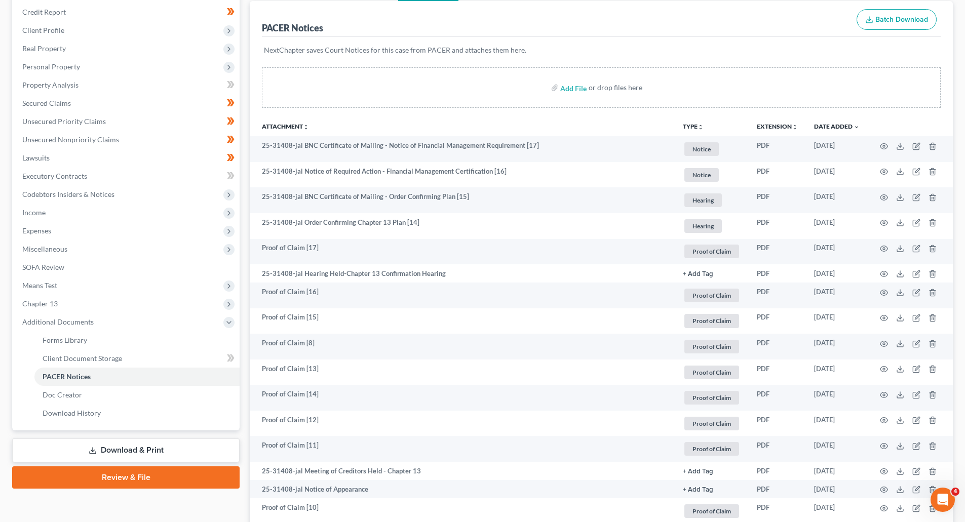
scroll to position [780, 0]
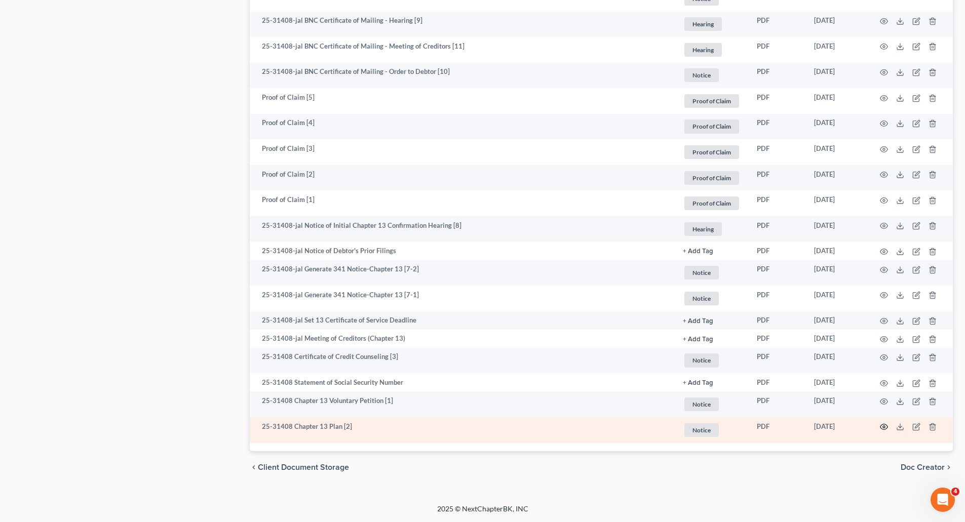
click at [886, 430] on icon "button" at bounding box center [885, 428] width 8 height 6
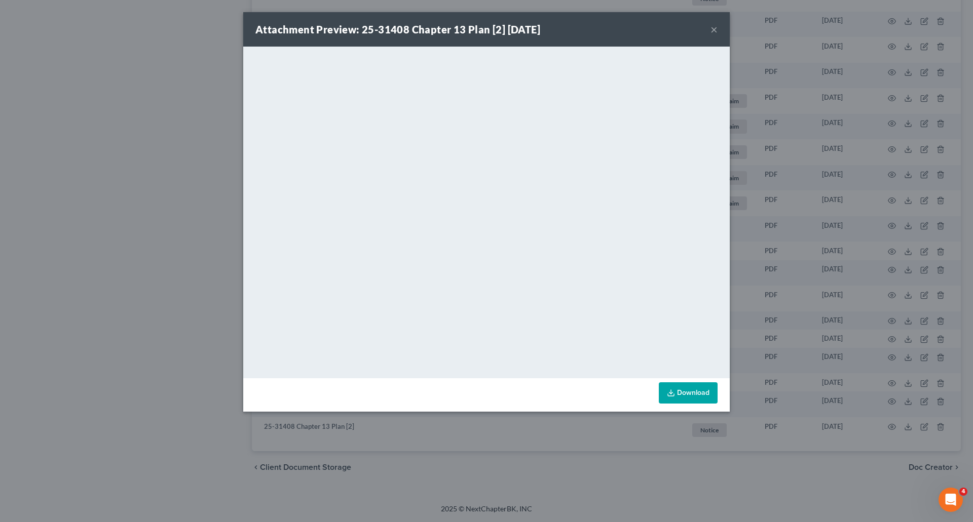
click at [714, 32] on button "×" at bounding box center [713, 29] width 7 height 12
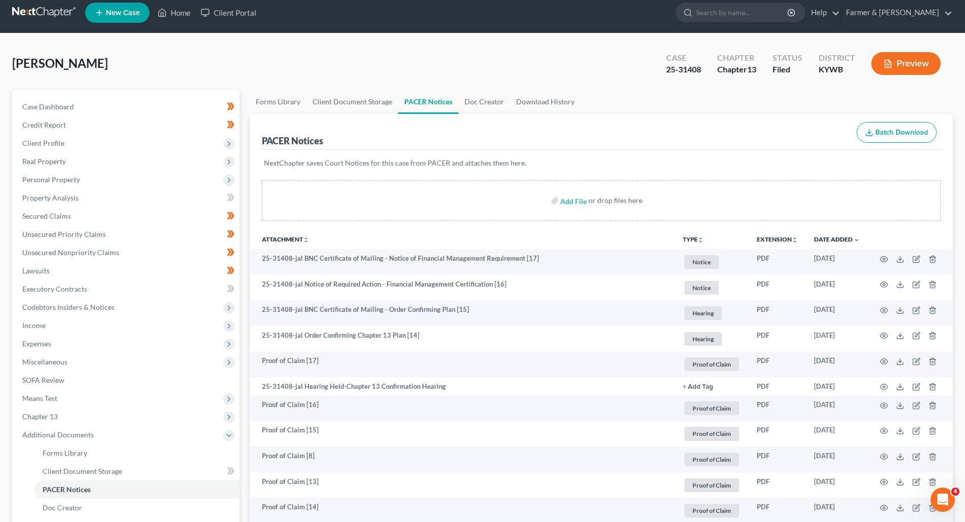
scroll to position [0, 0]
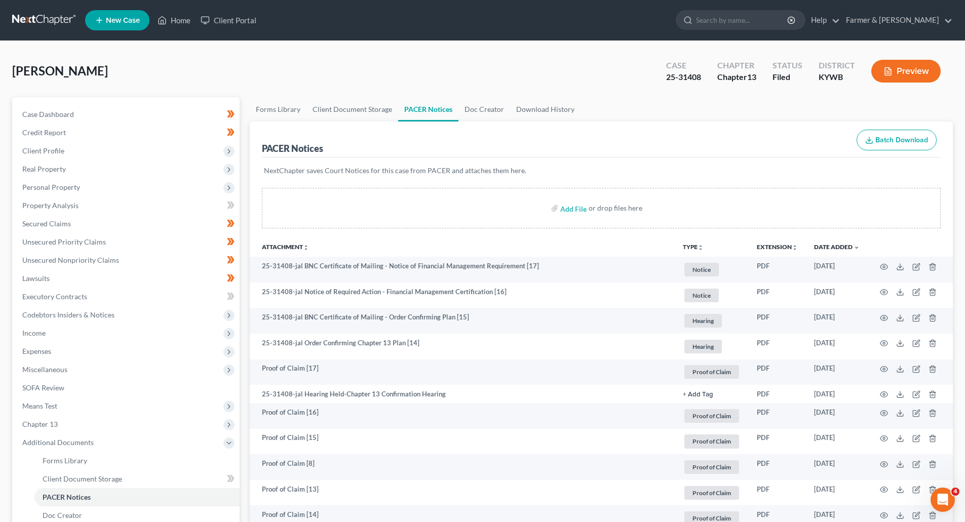
click at [48, 24] on link at bounding box center [44, 20] width 65 height 18
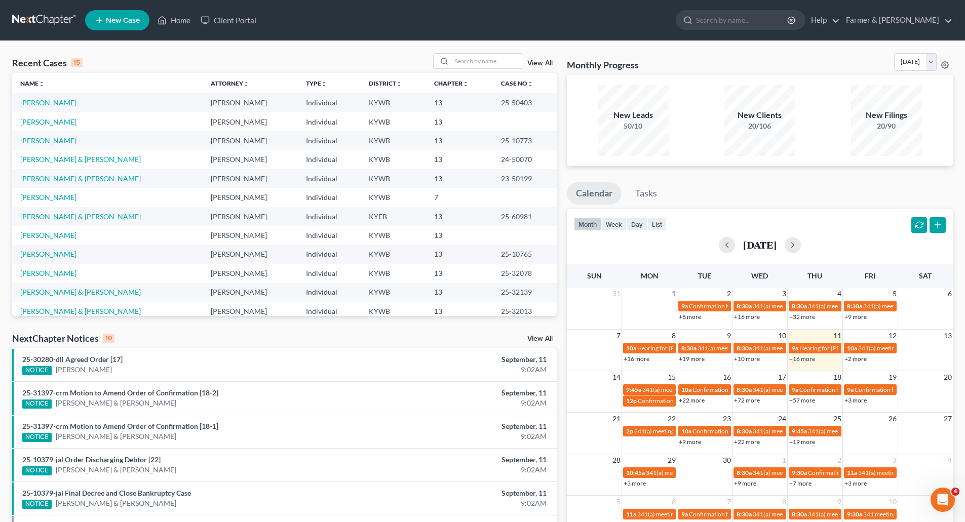
click at [533, 64] on link "View All" at bounding box center [539, 63] width 25 height 7
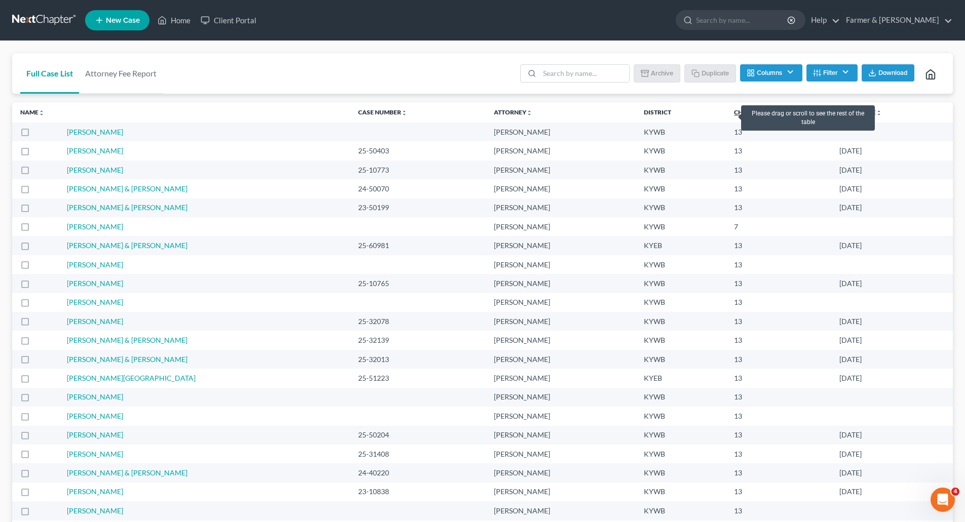
click at [734, 114] on link "Chapter unfold_more expand_more expand_less" at bounding box center [751, 112] width 34 height 8
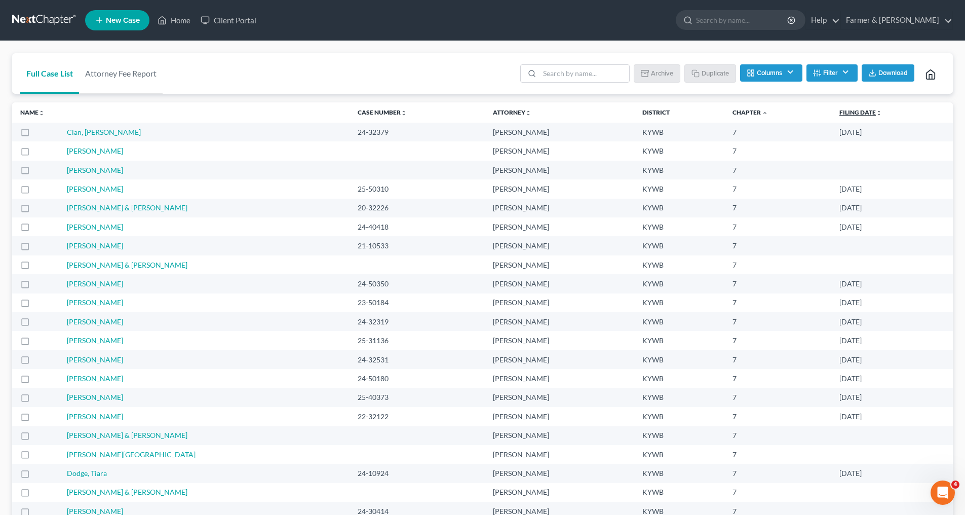
click at [849, 113] on link "Filing Date unfold_more expand_more expand_less" at bounding box center [861, 112] width 43 height 8
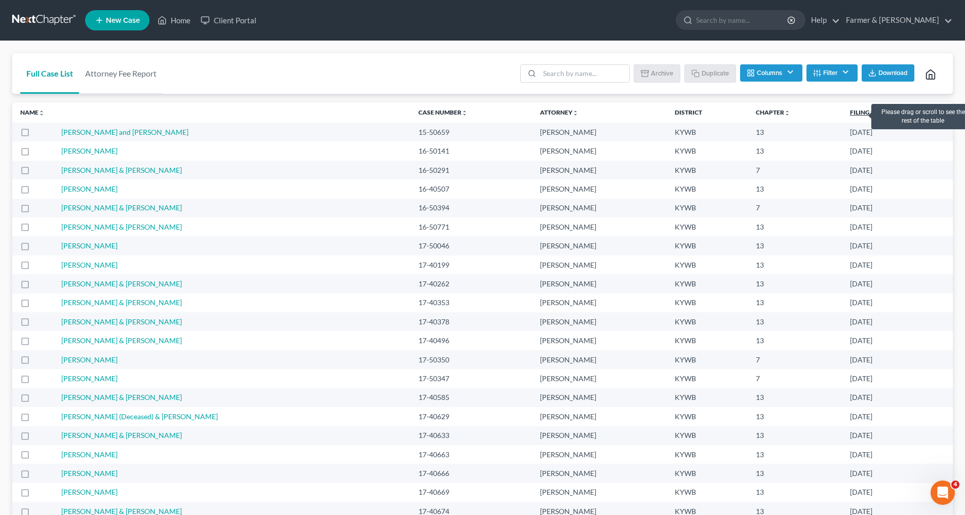
click at [859, 112] on link "Filing Date unfold_more expand_more expand_less" at bounding box center [872, 112] width 44 height 8
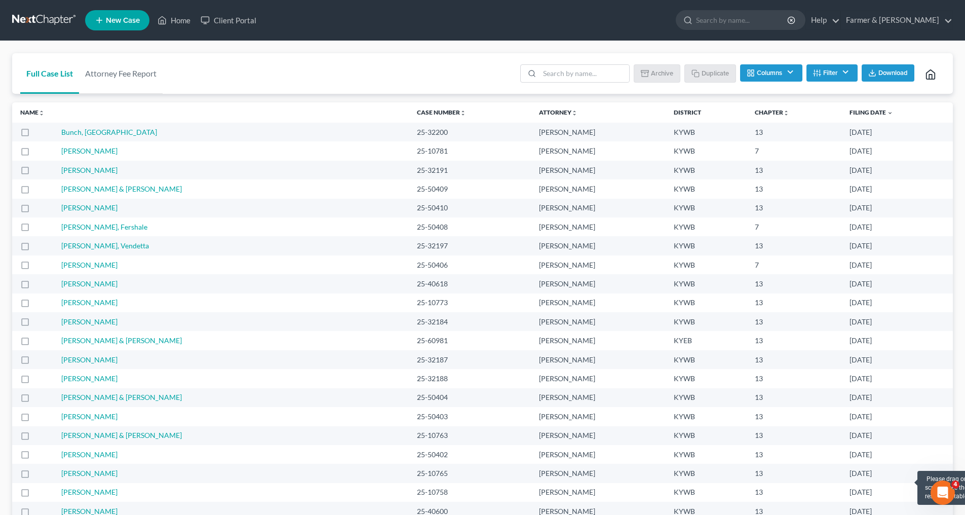
drag, startPoint x: 48, startPoint y: 101, endPoint x: 905, endPoint y: 479, distance: 936.3
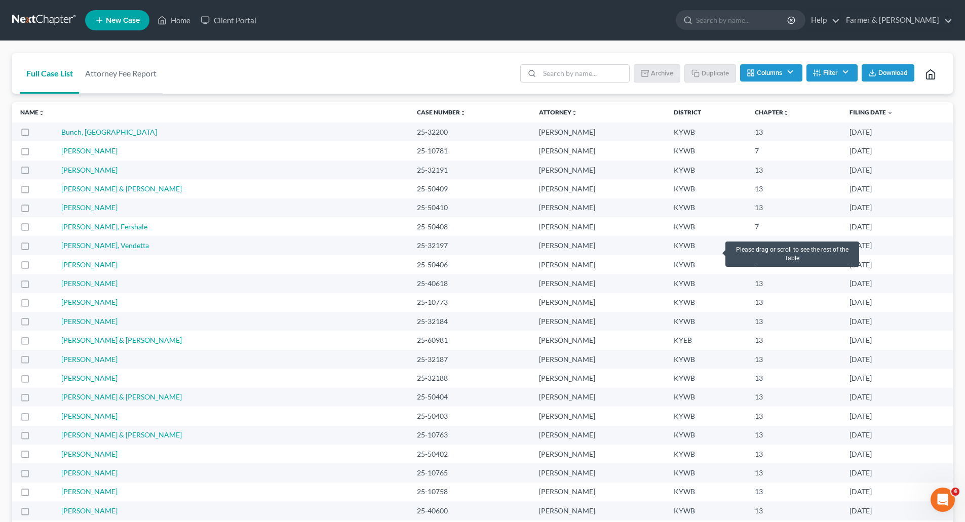
copy table "Name unfold_more expand_more expand_less Area of Law unfold_more expand_more ex…"
click at [78, 476] on link "[PERSON_NAME]" at bounding box center [89, 473] width 56 height 9
click at [77, 454] on link "[PERSON_NAME]" at bounding box center [89, 454] width 56 height 9
click at [76, 434] on link "[PERSON_NAME] & [PERSON_NAME]" at bounding box center [121, 435] width 121 height 9
click at [76, 418] on link "[PERSON_NAME]" at bounding box center [89, 416] width 56 height 9
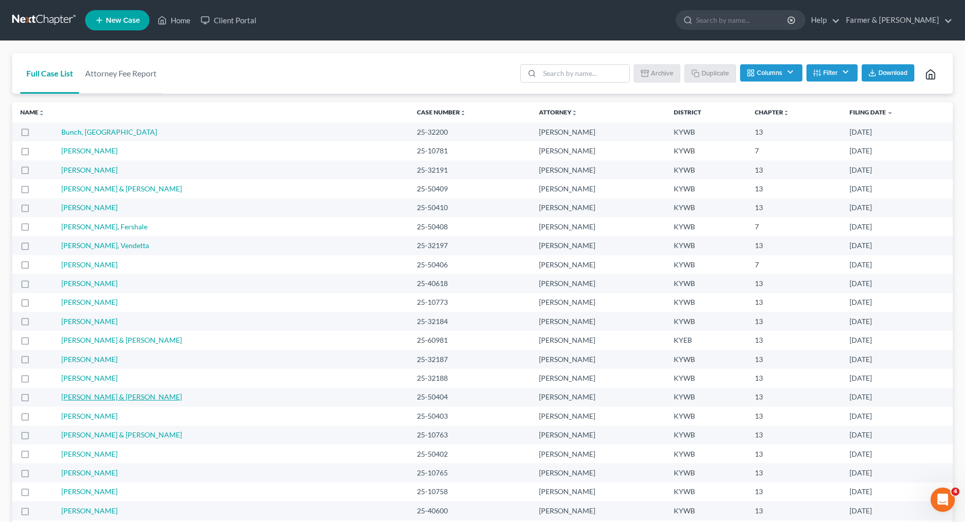
click at [71, 397] on link "[PERSON_NAME] & [PERSON_NAME]" at bounding box center [121, 397] width 121 height 9
click at [74, 378] on link "[PERSON_NAME]" at bounding box center [89, 378] width 56 height 9
click at [81, 361] on link "[PERSON_NAME]" at bounding box center [89, 359] width 56 height 9
click at [82, 339] on link "[PERSON_NAME] & [PERSON_NAME]" at bounding box center [121, 340] width 121 height 9
click at [76, 321] on link "[PERSON_NAME]" at bounding box center [89, 321] width 56 height 9
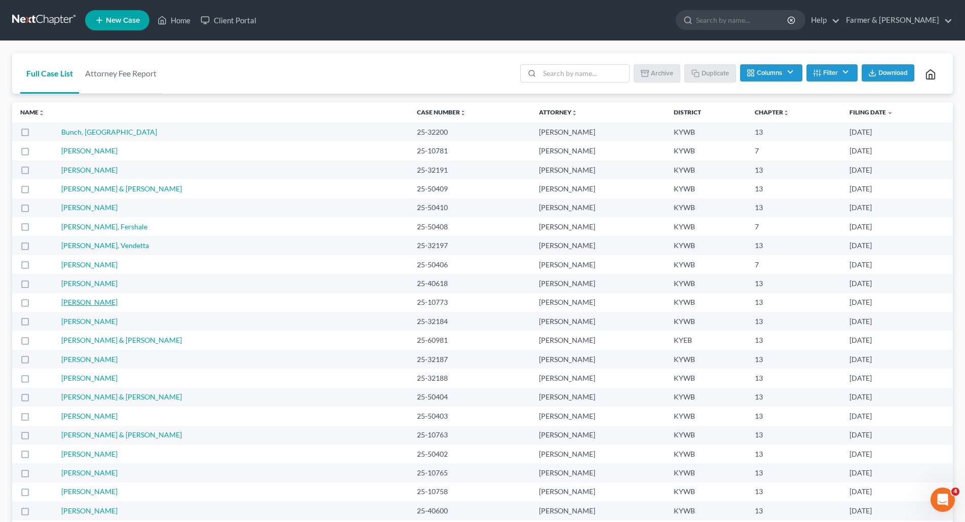
click at [73, 301] on link "[PERSON_NAME]" at bounding box center [89, 302] width 56 height 9
click at [77, 283] on link "[PERSON_NAME]" at bounding box center [89, 283] width 56 height 9
click at [75, 266] on link "[PERSON_NAME]" at bounding box center [89, 264] width 56 height 9
click at [71, 245] on link "[PERSON_NAME], Vendetta" at bounding box center [105, 245] width 88 height 9
click at [78, 222] on link "[PERSON_NAME], Fershale" at bounding box center [104, 226] width 86 height 9
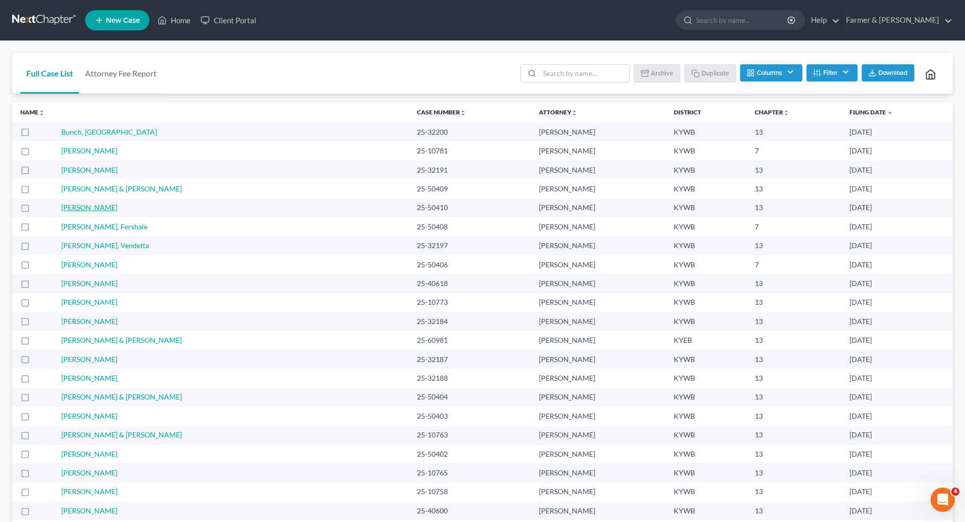
click at [77, 206] on link "[PERSON_NAME]" at bounding box center [89, 207] width 56 height 9
click at [80, 188] on link "[PERSON_NAME] & [PERSON_NAME]" at bounding box center [121, 188] width 121 height 9
click at [73, 169] on link "[PERSON_NAME]" at bounding box center [89, 170] width 56 height 9
click at [70, 150] on link "[PERSON_NAME]" at bounding box center [89, 150] width 56 height 9
click at [77, 129] on link "Bunch, [GEOGRAPHIC_DATA]" at bounding box center [109, 132] width 96 height 9
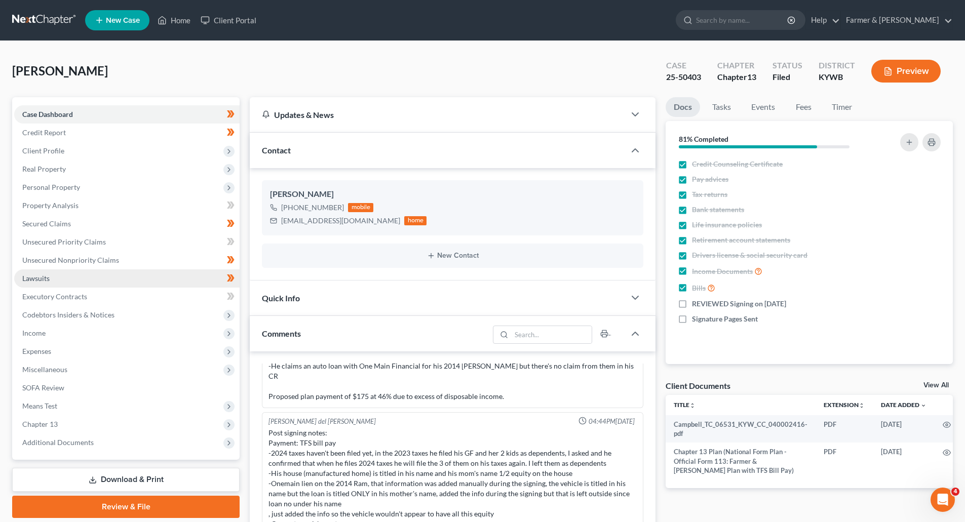
click at [42, 284] on link "Lawsuits" at bounding box center [126, 279] width 225 height 18
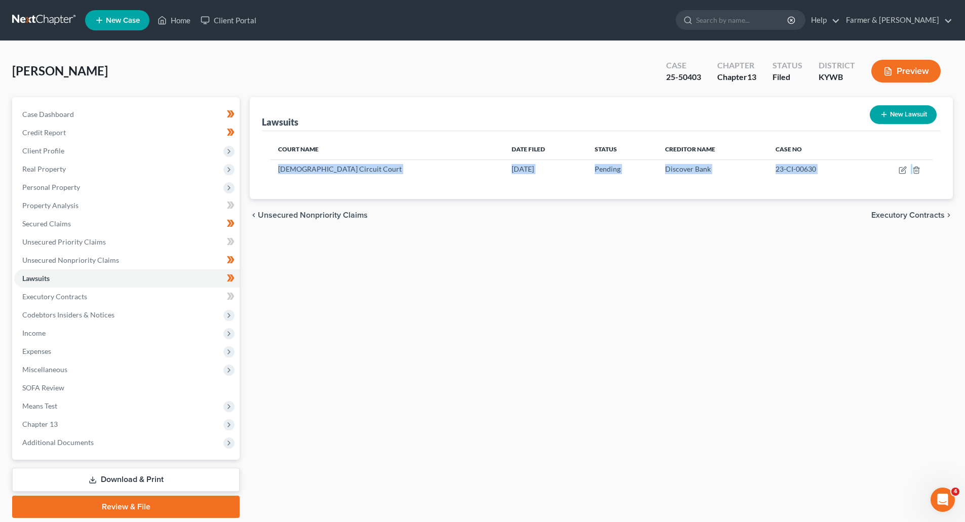
drag, startPoint x: 278, startPoint y: 169, endPoint x: 440, endPoint y: 252, distance: 181.8
click at [440, 252] on div "Lawsuits New Lawsuit Court Name Date Filed Status Creditor Name Case No Christi…" at bounding box center [601, 307] width 713 height 421
copy ui-view "Christian Circuit Court 07/18/2023 Pending Discover Bank 23-CI-00630 chevron_le…"
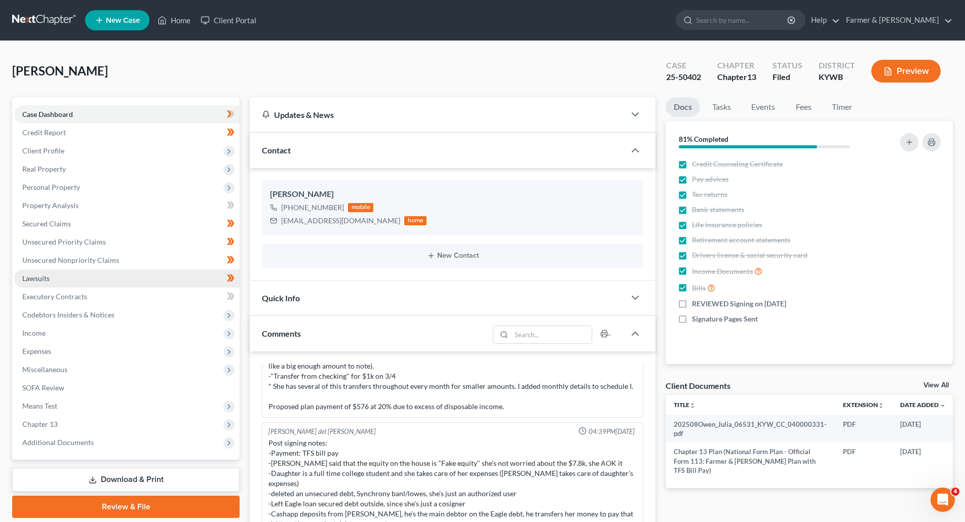
click at [63, 281] on link "Lawsuits" at bounding box center [126, 279] width 225 height 18
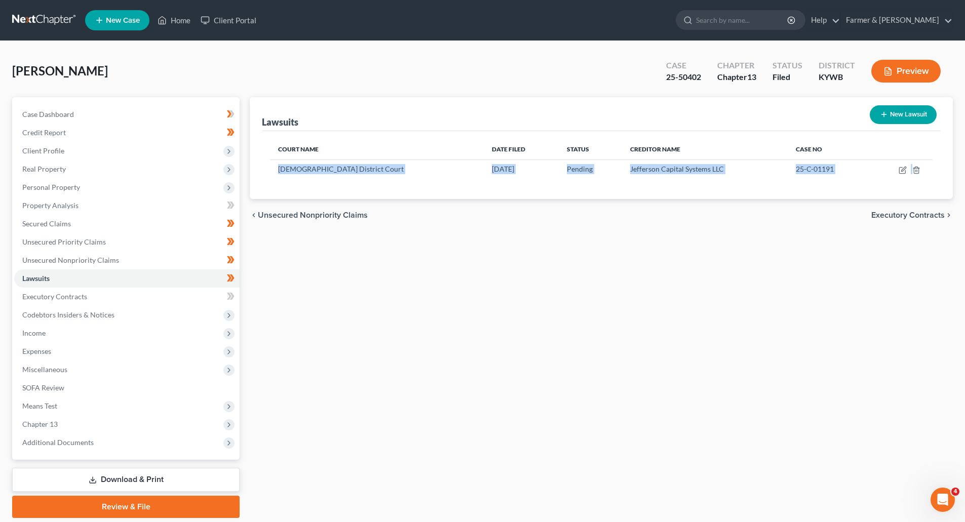
drag, startPoint x: 279, startPoint y: 169, endPoint x: 408, endPoint y: 229, distance: 142.2
click at [408, 229] on ui-view "Lawsuits New Lawsuit Court Name Date Filed Status Creditor Name Case No Christi…" at bounding box center [601, 164] width 703 height 134
copy ui-view "Christian District Court 06/24/2025 Pending Jefferson Capital Systems LLC 25-C-…"
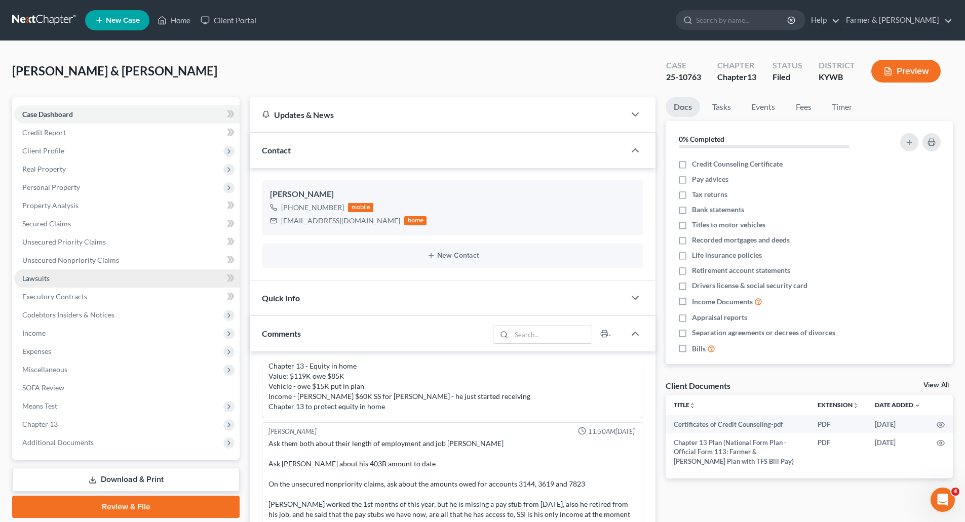
click at [37, 279] on span "Lawsuits" at bounding box center [35, 278] width 27 height 9
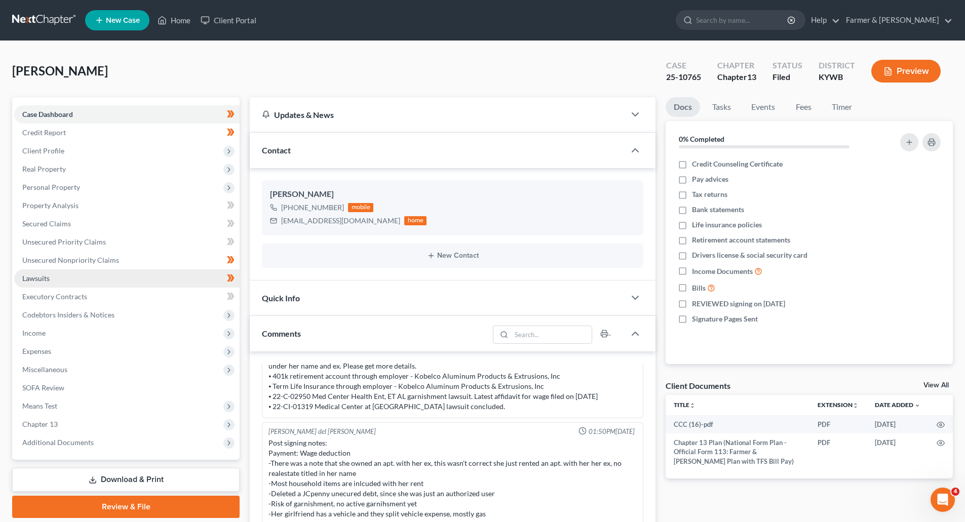
drag, startPoint x: 37, startPoint y: 274, endPoint x: 84, endPoint y: 269, distance: 46.4
click at [37, 274] on span "Lawsuits" at bounding box center [35, 278] width 27 height 9
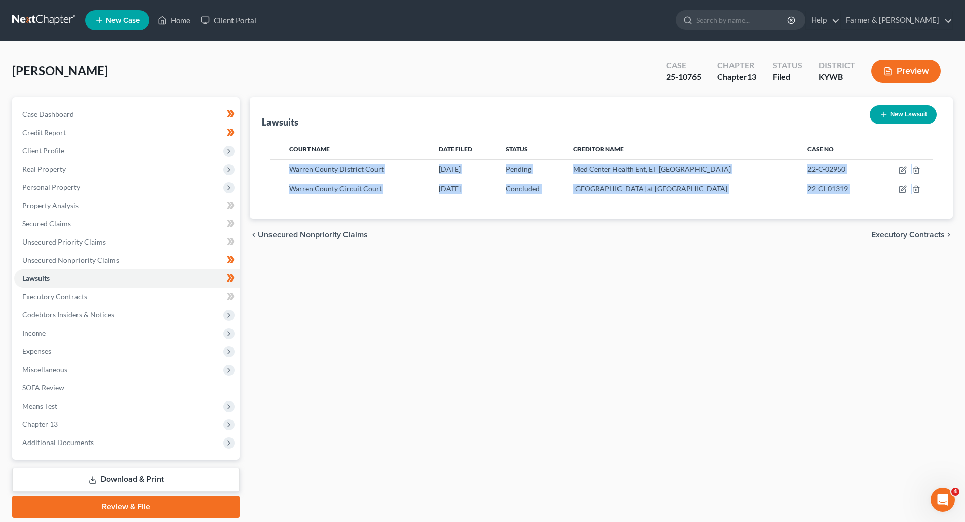
drag, startPoint x: 290, startPoint y: 171, endPoint x: 619, endPoint y: 222, distance: 332.4
click at [619, 222] on ui-view "Lawsuits New Lawsuit Court Name Date Filed Status Creditor Name Case No Warren …" at bounding box center [601, 174] width 703 height 154
copy ui-view "Warren County District Court 12/01/2022 Pending Med Center Health Ent, ET AL 22…"
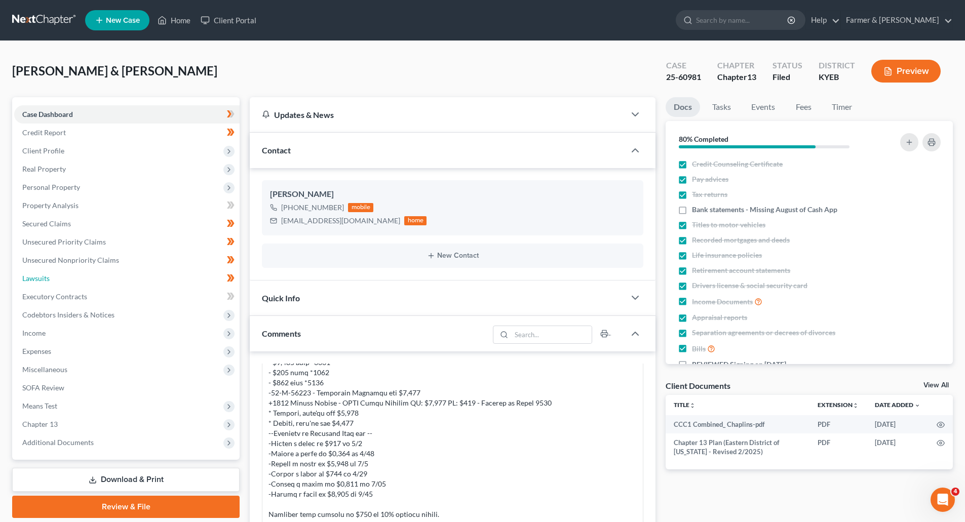
drag, startPoint x: 32, startPoint y: 280, endPoint x: 242, endPoint y: 194, distance: 227.2
click at [32, 280] on span "Lawsuits" at bounding box center [35, 278] width 27 height 9
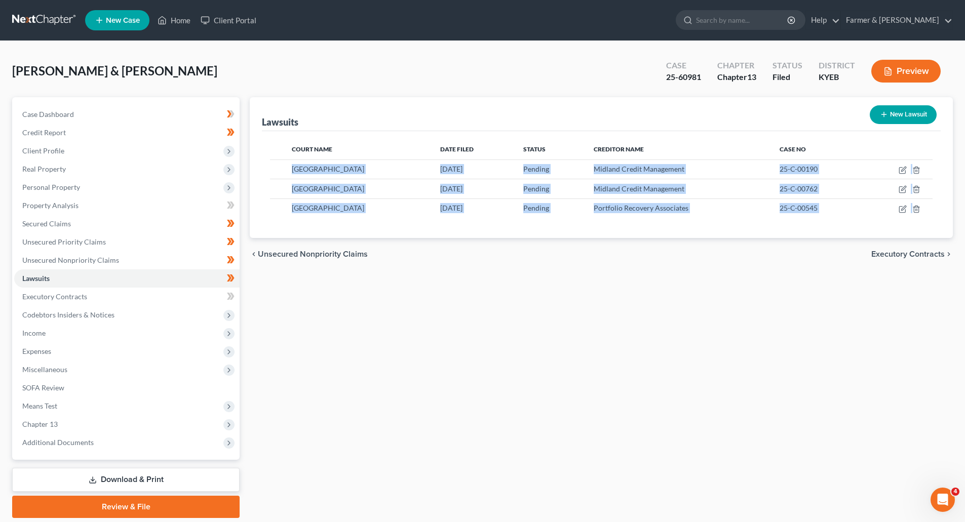
drag, startPoint x: 292, startPoint y: 170, endPoint x: 597, endPoint y: 256, distance: 316.8
click at [597, 256] on ui-view "Lawsuits New Lawsuit Court Name Date Filed Status Creditor Name Case No Pulaski…" at bounding box center [601, 183] width 703 height 173
copy ui-view "Pulaski District Court 02/17/2025 Pending Midland Credit Management 25-C-00190 …"
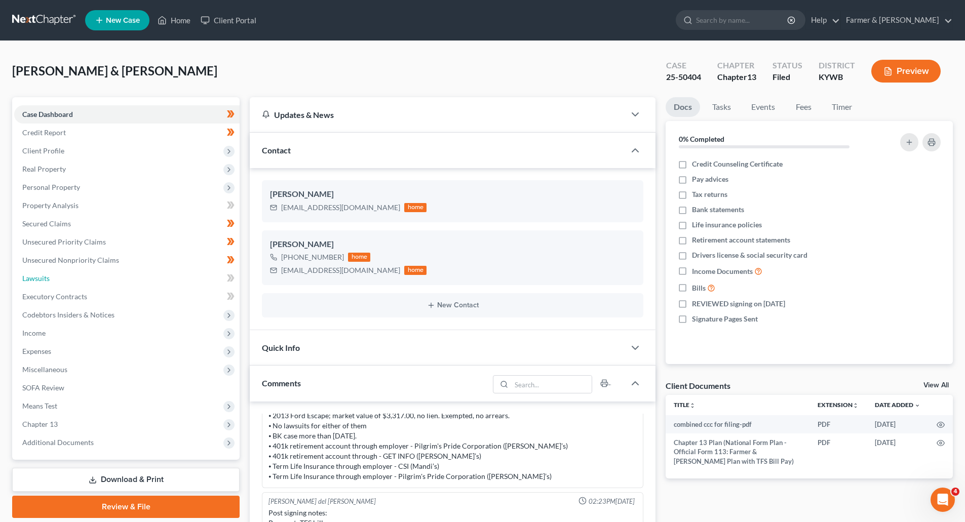
drag, startPoint x: 55, startPoint y: 276, endPoint x: 230, endPoint y: 207, distance: 188.4
click at [55, 276] on link "Lawsuits" at bounding box center [126, 279] width 225 height 18
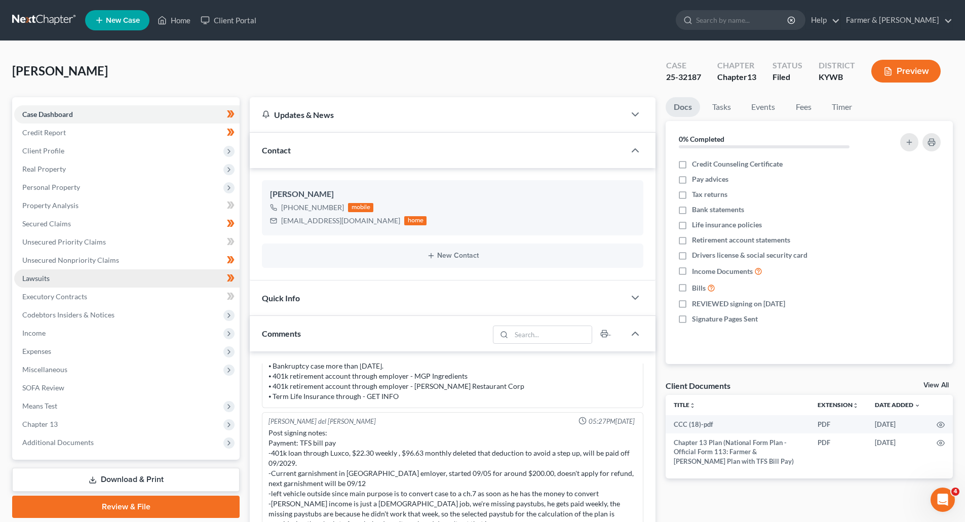
click at [40, 277] on span "Lawsuits" at bounding box center [35, 278] width 27 height 9
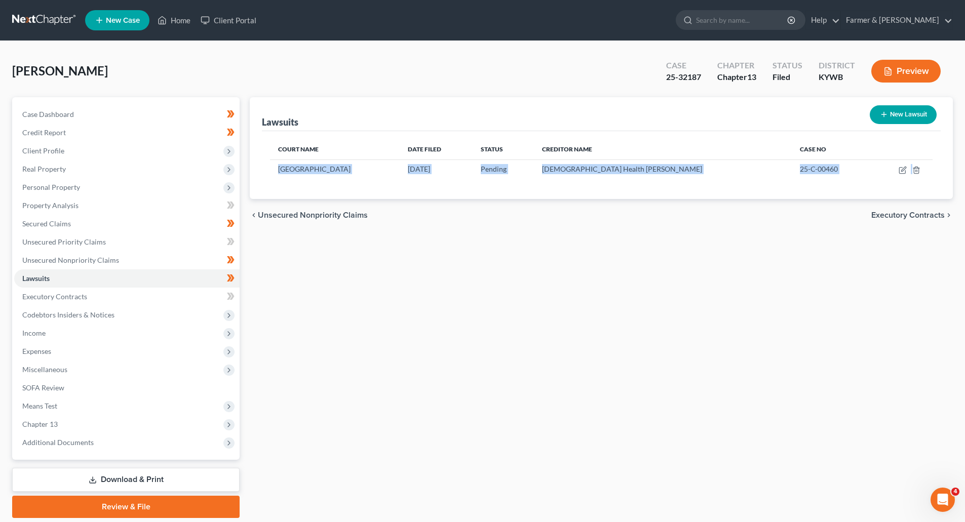
drag, startPoint x: 280, startPoint y: 170, endPoint x: 482, endPoint y: 220, distance: 208.3
click at [482, 220] on ui-view "Lawsuits New Lawsuit Court Name Date Filed Status Creditor Name Case No Nelson …" at bounding box center [601, 164] width 703 height 134
copy ui-view "Nelson County District Court [DATE] Pending [DEMOGRAPHIC_DATA] Health [PERSON_N…"
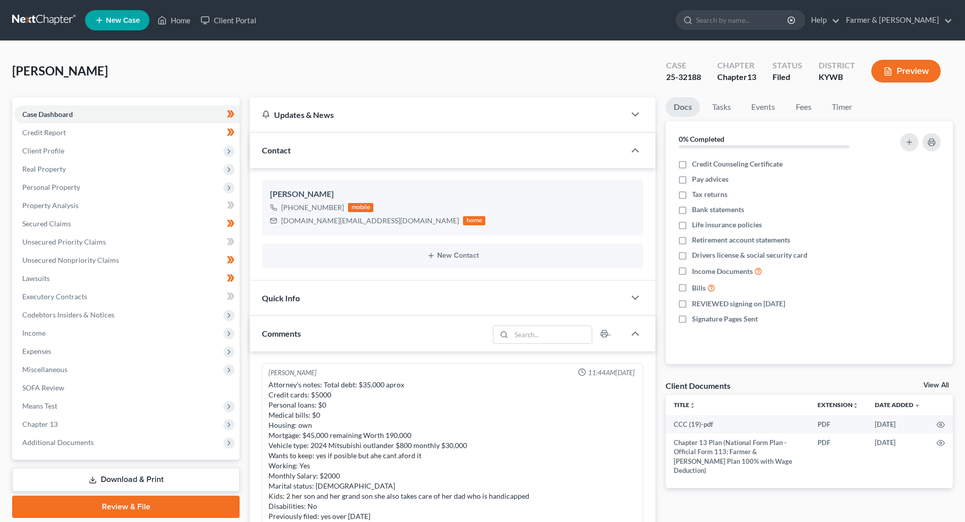
select select "0"
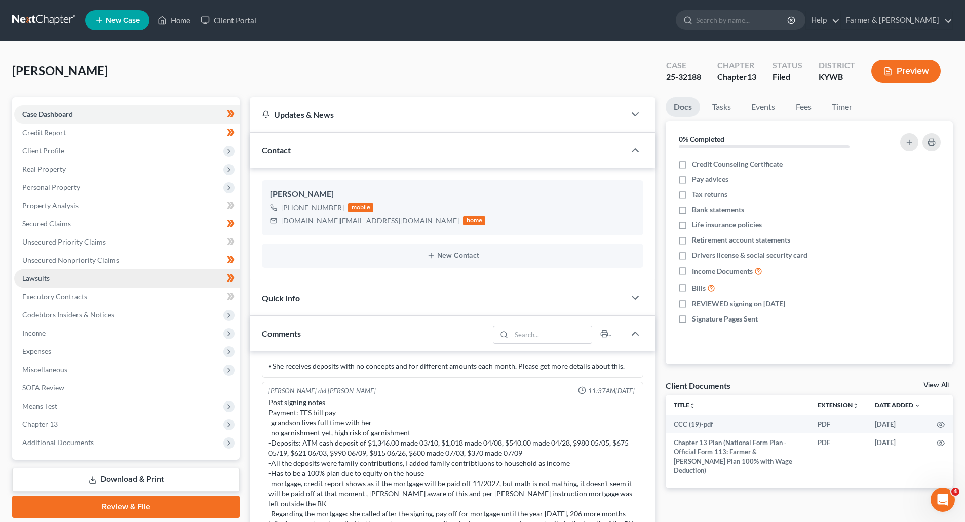
click at [35, 282] on span "Lawsuits" at bounding box center [35, 278] width 27 height 9
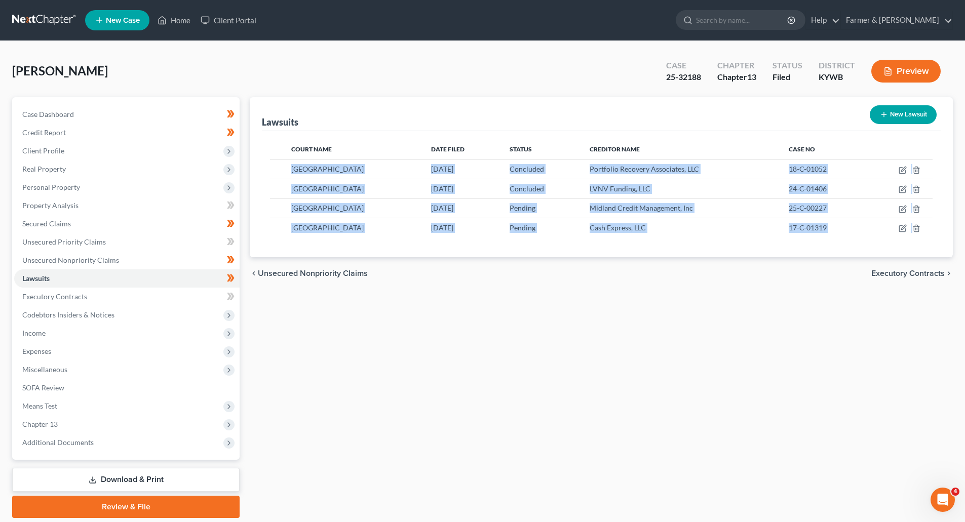
drag, startPoint x: 292, startPoint y: 170, endPoint x: 611, endPoint y: 289, distance: 339.8
click at [611, 289] on ui-view "Lawsuits New Lawsuit Court Name Date Filed Status Creditor Name Case No Bullitt…" at bounding box center [601, 193] width 703 height 193
copy ui-view "Bullitt District Court 08/07/2018 Concluded Portfolio Recovery Associates, LLC …"
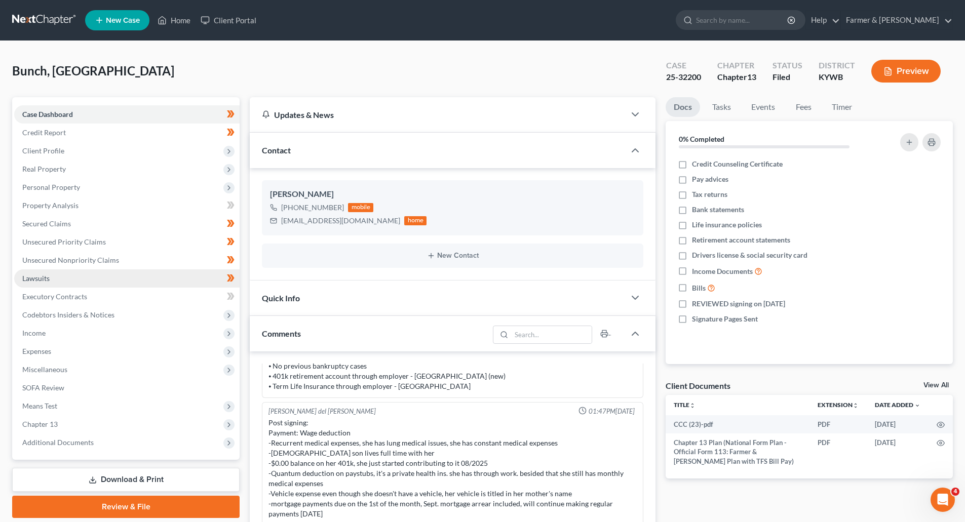
click at [63, 282] on link "Lawsuits" at bounding box center [126, 279] width 225 height 18
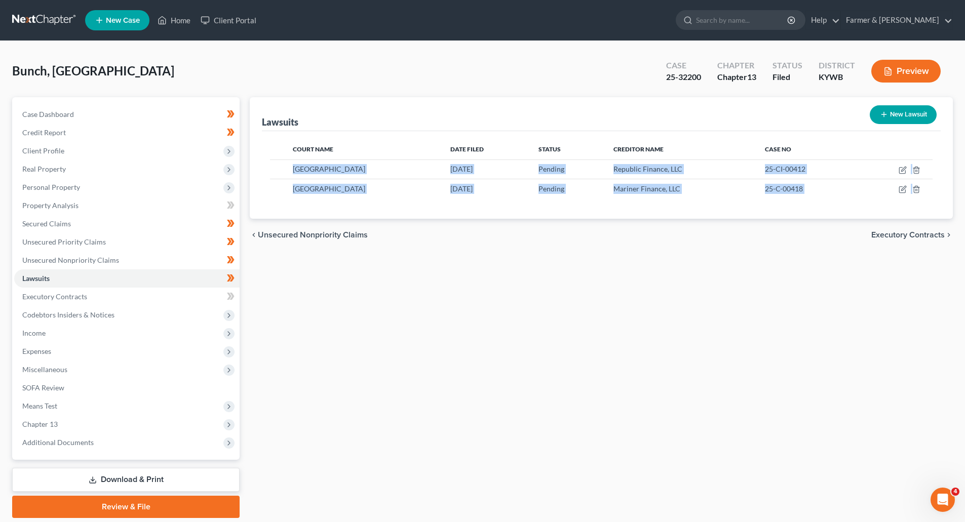
drag, startPoint x: 294, startPoint y: 170, endPoint x: 585, endPoint y: 244, distance: 300.1
click at [585, 244] on ui-view "Lawsuits New Lawsuit Court Name Date Filed Status Creditor Name Case No Oldham …" at bounding box center [601, 174] width 703 height 154
copy ui-view "Oldham Circuit Court 06/25/2025 Pending Republic Finance, LLC 25-CI-00412 Oldha…"
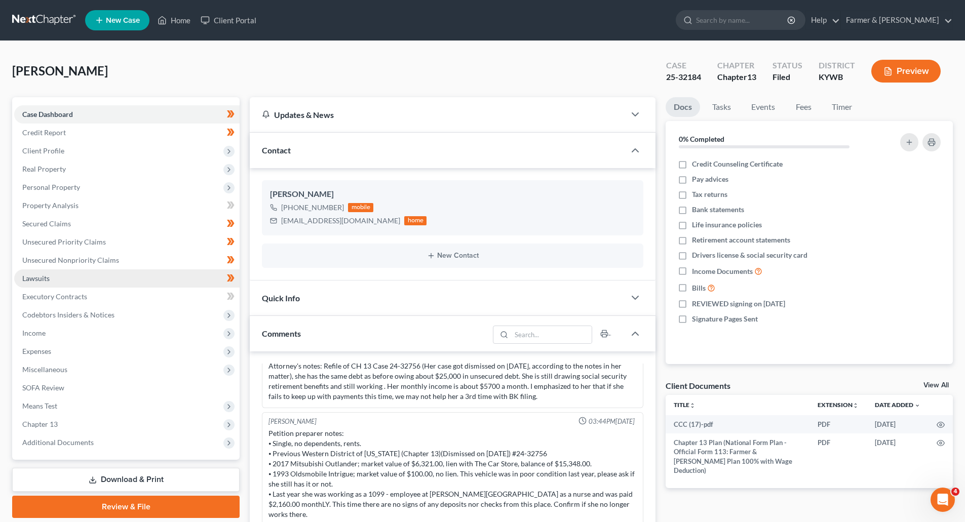
click at [39, 277] on span "Lawsuits" at bounding box center [35, 278] width 27 height 9
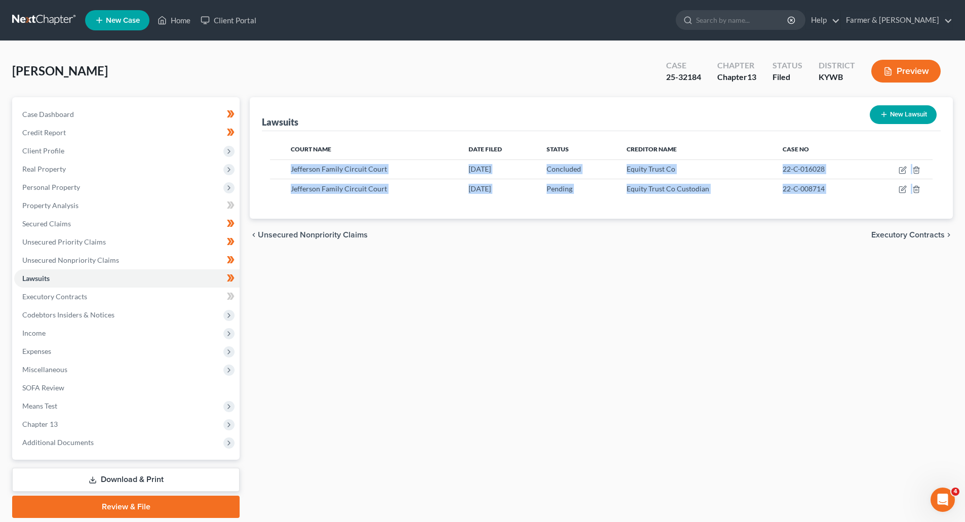
drag, startPoint x: 292, startPoint y: 171, endPoint x: 446, endPoint y: 237, distance: 166.9
click at [446, 237] on ui-view "Lawsuits New Lawsuit Court Name Date Filed Status Creditor Name Case No Jeffers…" at bounding box center [601, 174] width 703 height 154
copy ui-view "Jefferson Family Circuit Court 12/22/2022 Concluded Equity Trust Co 22-C-016028…"
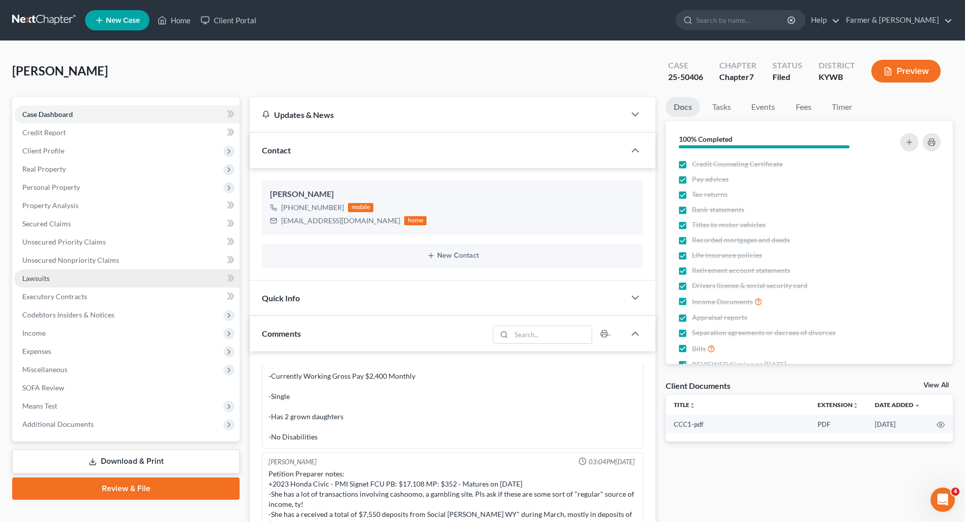
click at [60, 274] on link "Lawsuits" at bounding box center [126, 279] width 225 height 18
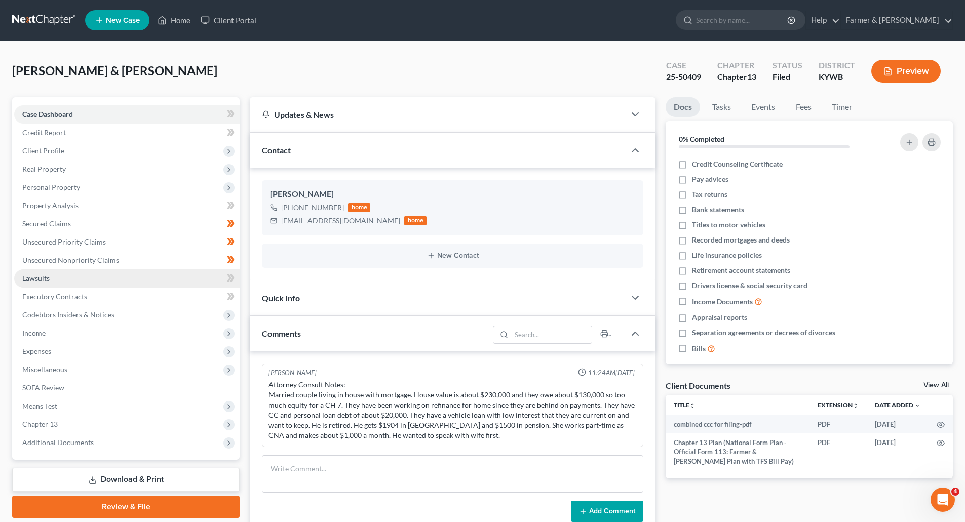
click at [49, 273] on link "Lawsuits" at bounding box center [126, 279] width 225 height 18
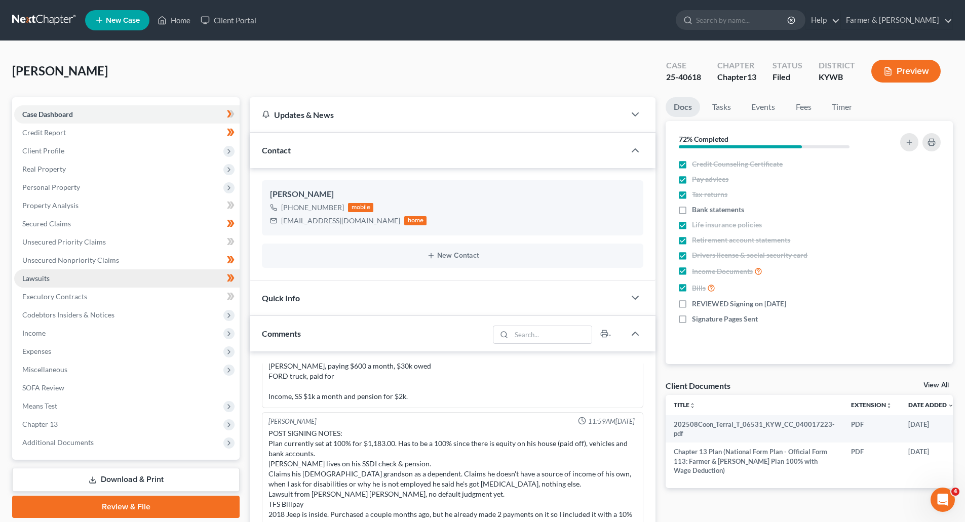
click at [38, 282] on span "Lawsuits" at bounding box center [35, 278] width 27 height 9
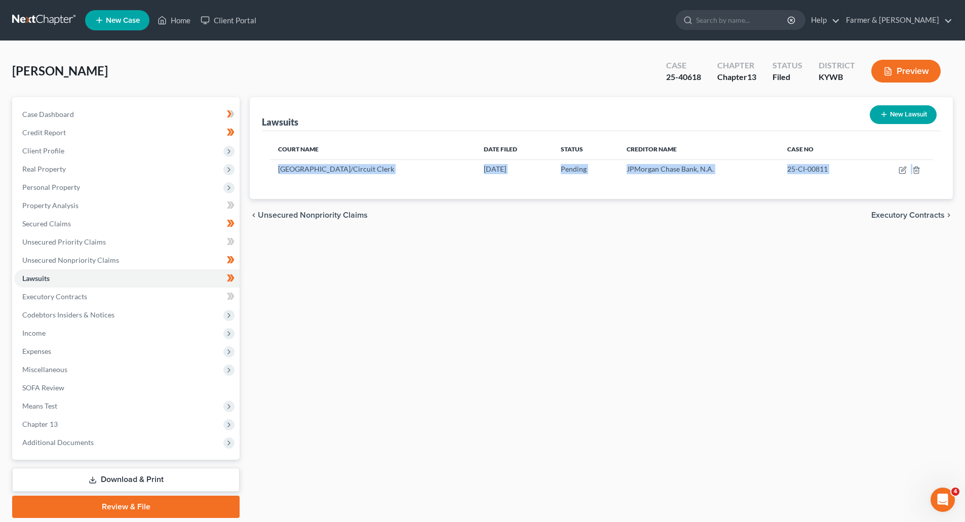
drag, startPoint x: 279, startPoint y: 170, endPoint x: 497, endPoint y: 236, distance: 227.6
click at [497, 236] on div "Lawsuits New Lawsuit Court Name Date Filed Status Creditor Name Case No [GEOGRA…" at bounding box center [601, 307] width 713 height 421
copy ui-view "[GEOGRAPHIC_DATA]/Circuit Clerk [DATE] Pending JPMorgan Chase Bank, N.A. 25-CI-…"
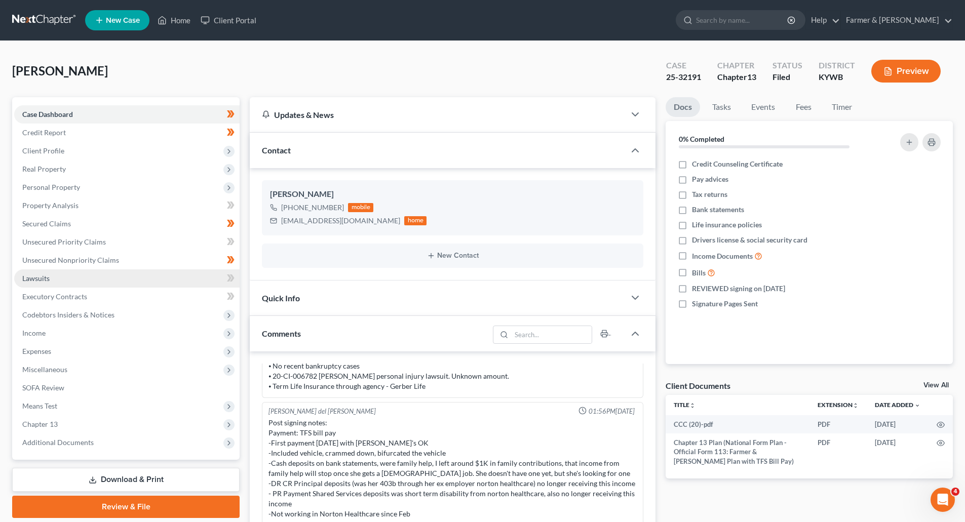
click at [52, 284] on link "Lawsuits" at bounding box center [126, 279] width 225 height 18
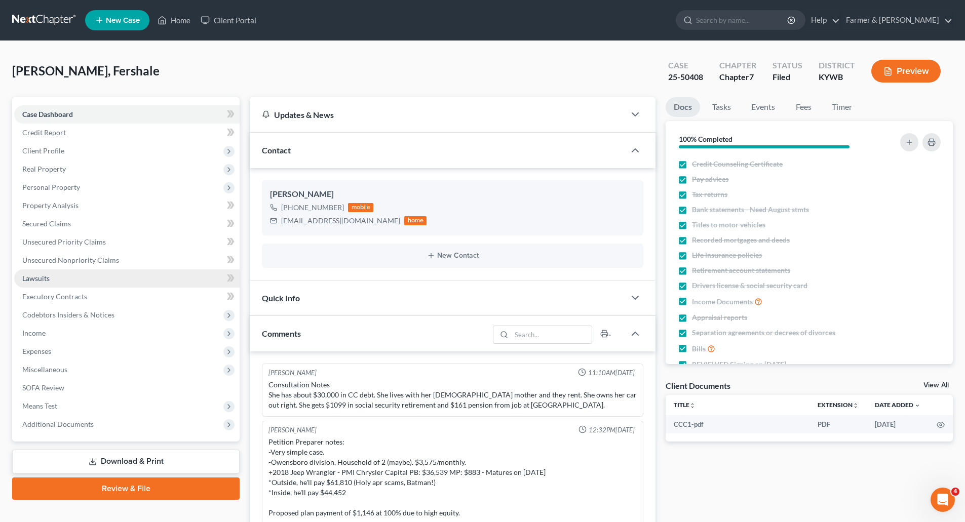
click at [55, 283] on link "Lawsuits" at bounding box center [126, 279] width 225 height 18
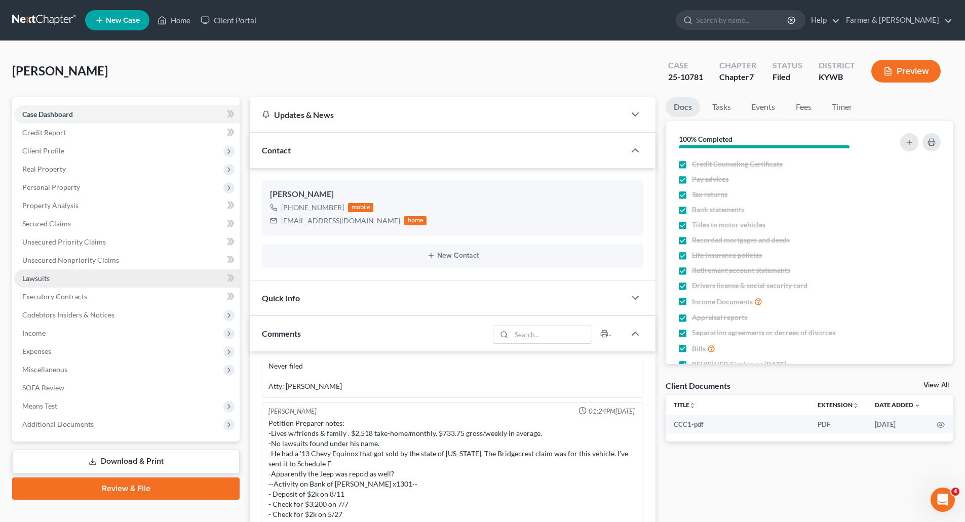
click at [51, 276] on link "Lawsuits" at bounding box center [126, 279] width 225 height 18
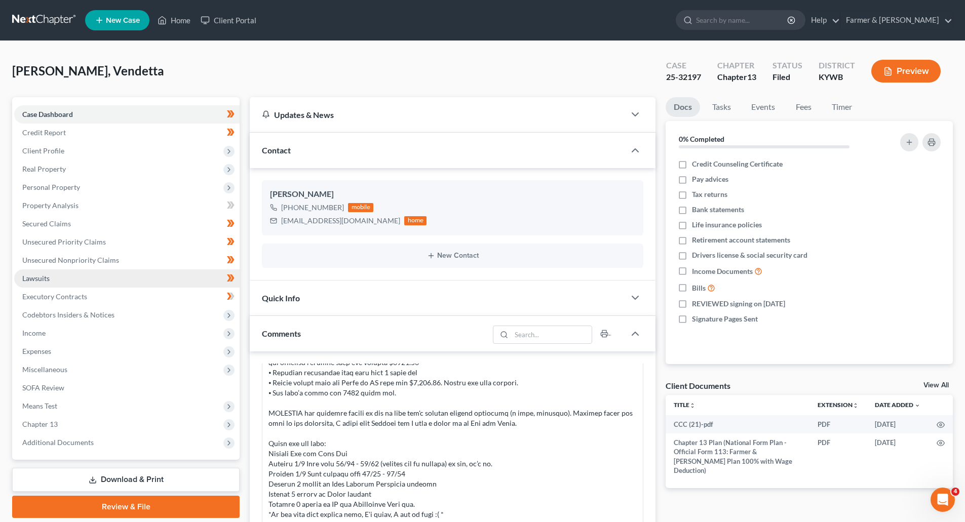
click at [54, 276] on link "Lawsuits" at bounding box center [126, 279] width 225 height 18
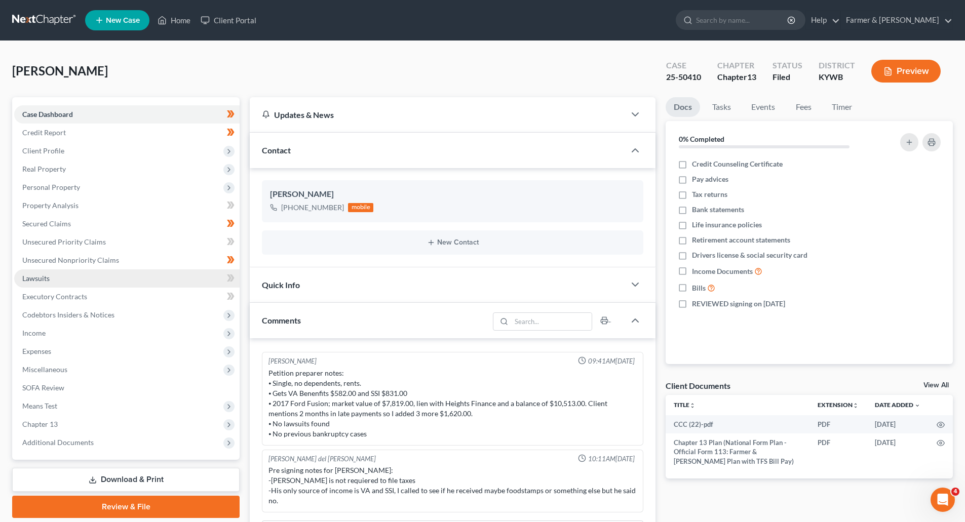
click at [46, 280] on span "Lawsuits" at bounding box center [35, 278] width 27 height 9
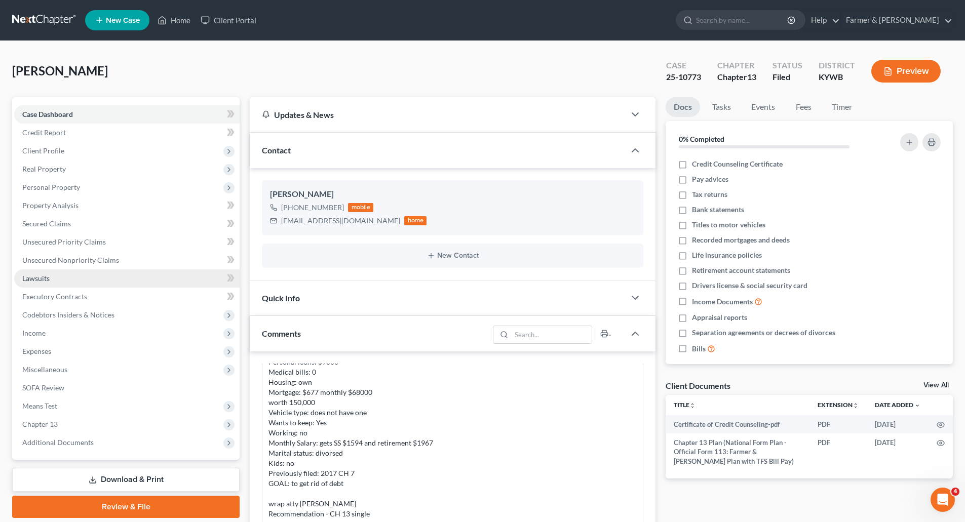
click at [32, 280] on span "Lawsuits" at bounding box center [35, 278] width 27 height 9
